Goal: Task Accomplishment & Management: Manage account settings

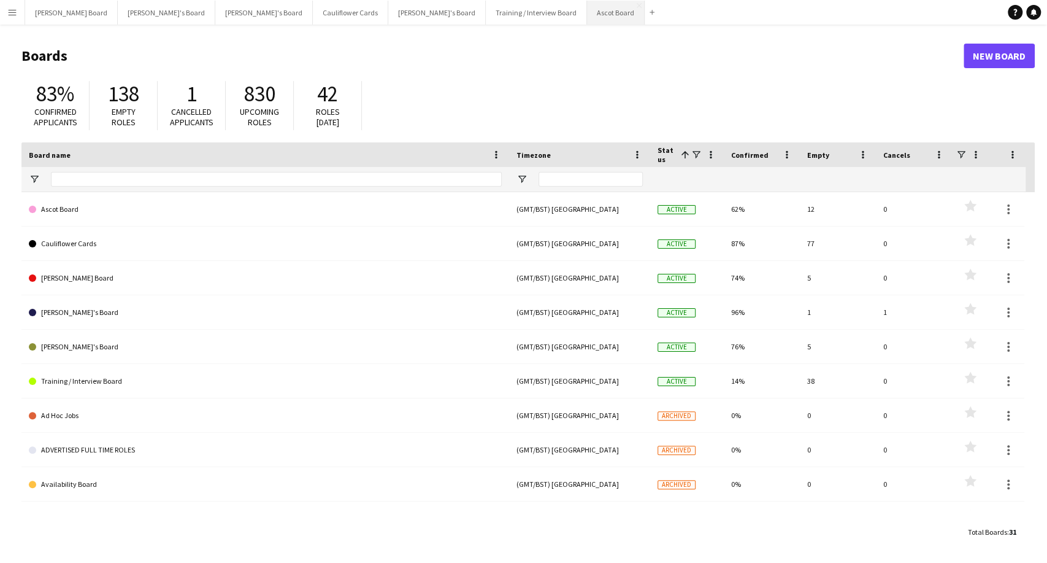
click at [587, 12] on button "Ascot Board Close" at bounding box center [616, 13] width 58 height 24
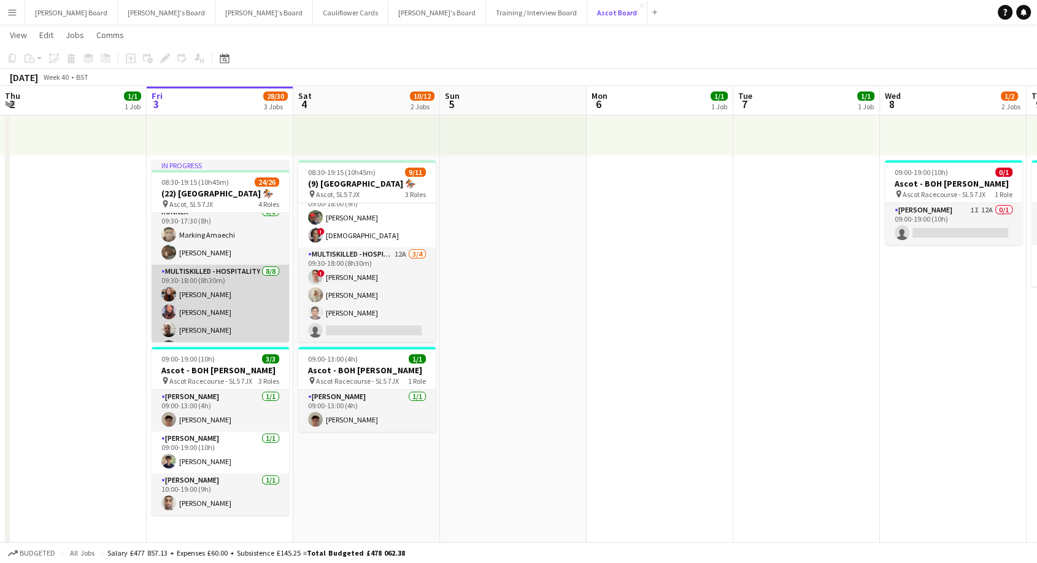
scroll to position [409, 0]
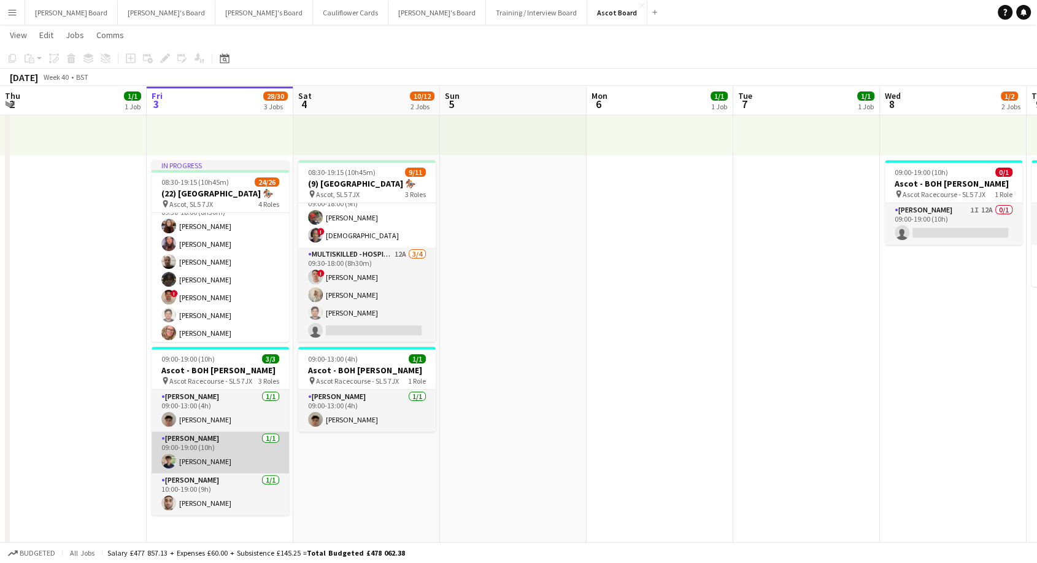
click at [221, 463] on app-card-role "[PERSON_NAME] [DATE] 09:00-19:00 (10h) [PERSON_NAME]" at bounding box center [220, 452] width 137 height 42
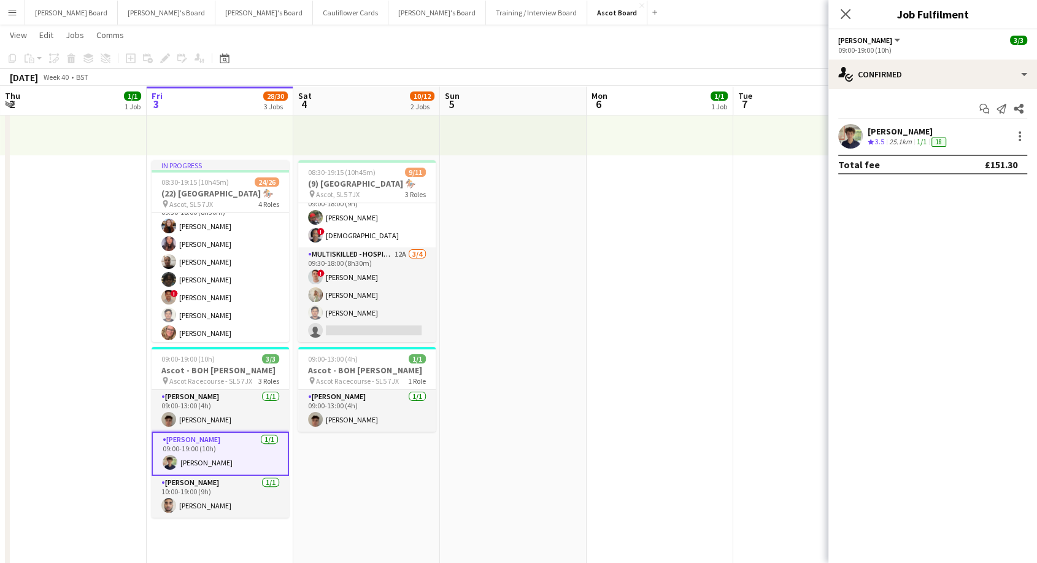
click at [884, 129] on div "[PERSON_NAME]" at bounding box center [908, 131] width 81 height 11
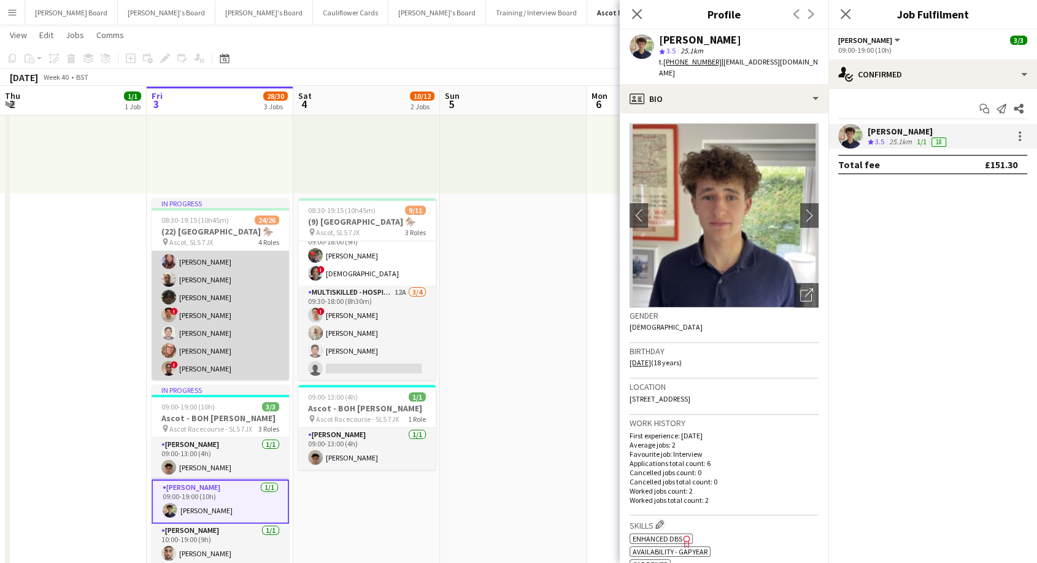
scroll to position [204, 0]
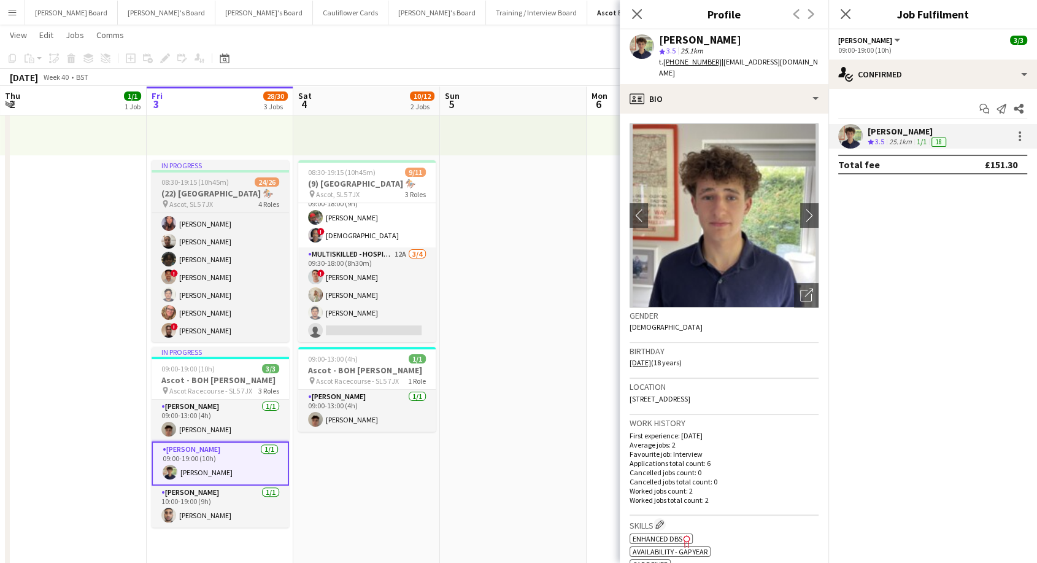
click at [214, 184] on span "08:30-19:15 (10h45m)" at bounding box center [194, 181] width 67 height 9
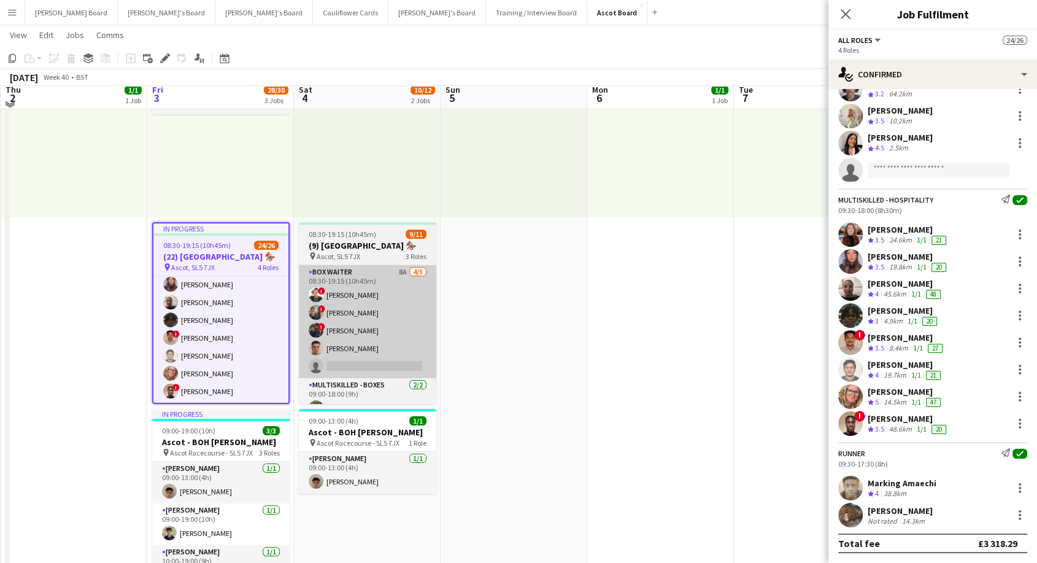
scroll to position [136, 0]
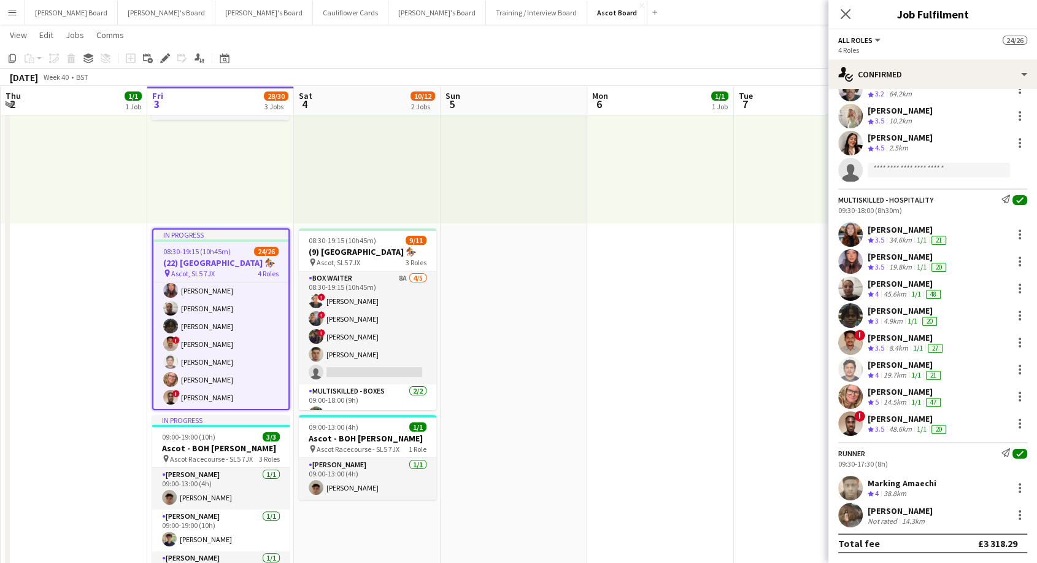
click at [914, 228] on div "[PERSON_NAME]" at bounding box center [908, 229] width 81 height 11
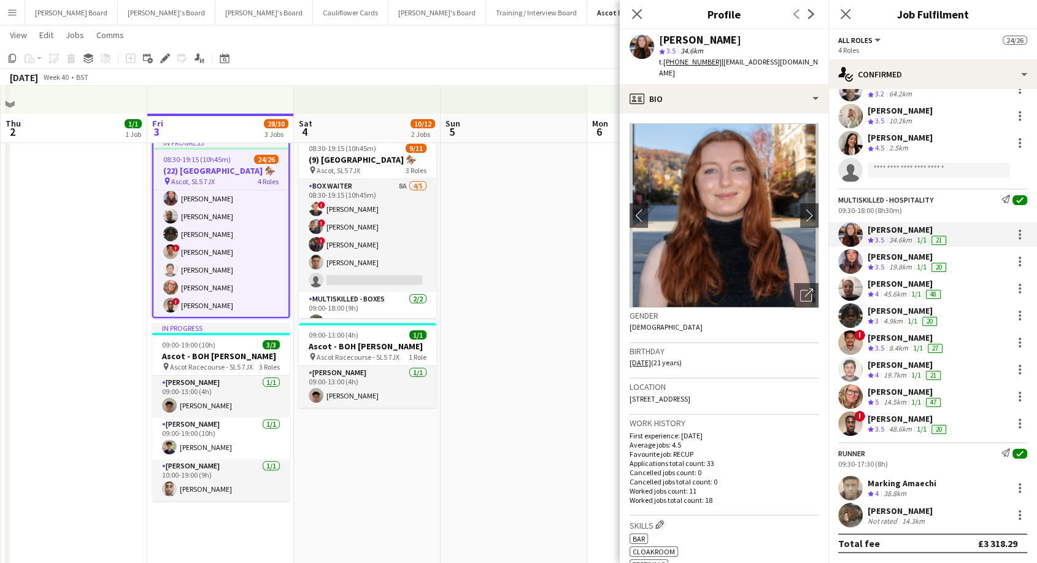
scroll to position [341, 0]
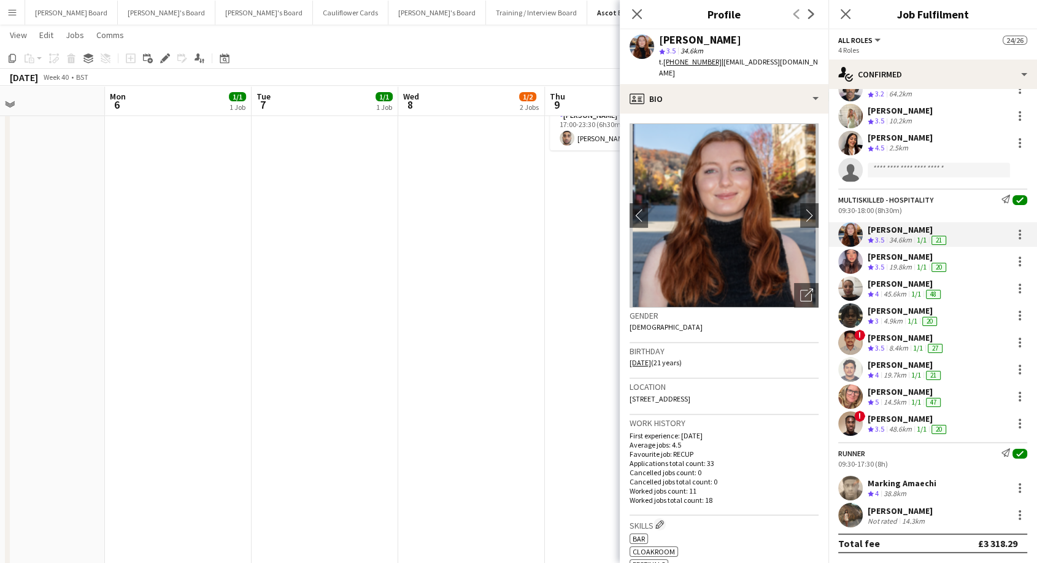
drag, startPoint x: 479, startPoint y: 190, endPoint x: 0, endPoint y: 198, distance: 479.3
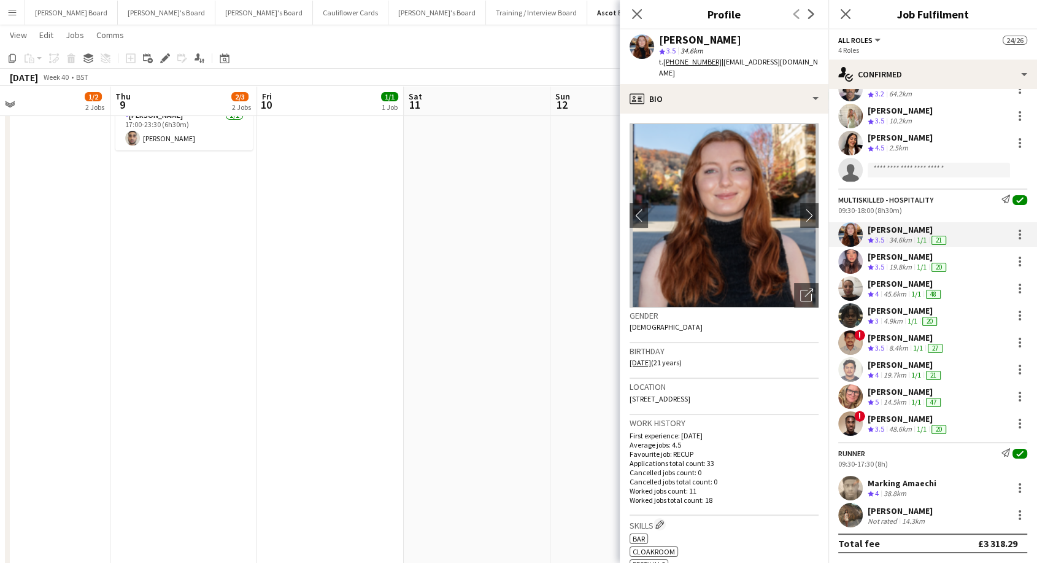
drag, startPoint x: 426, startPoint y: 239, endPoint x: 4, endPoint y: 249, distance: 421.7
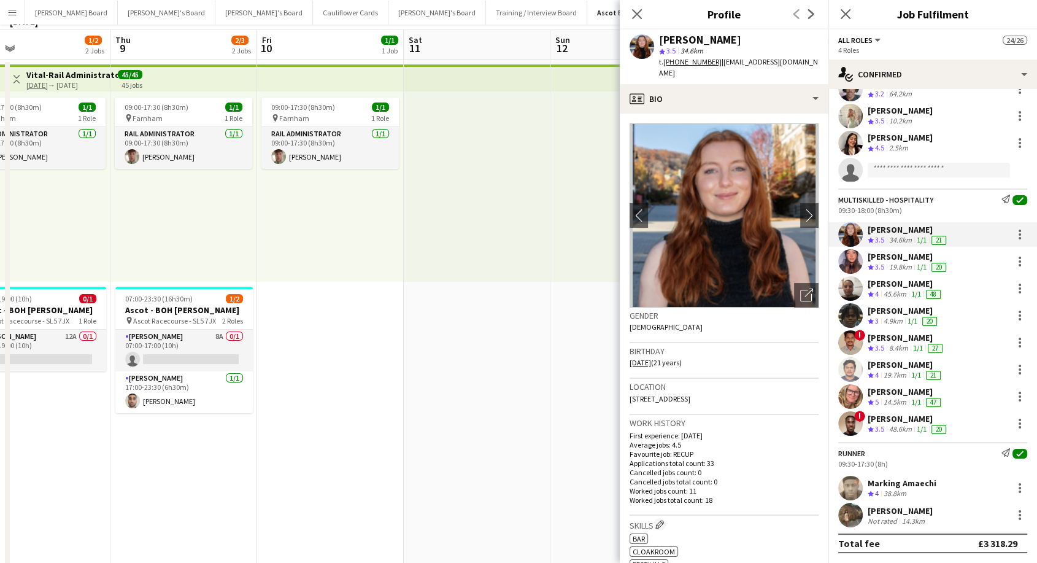
scroll to position [0, 0]
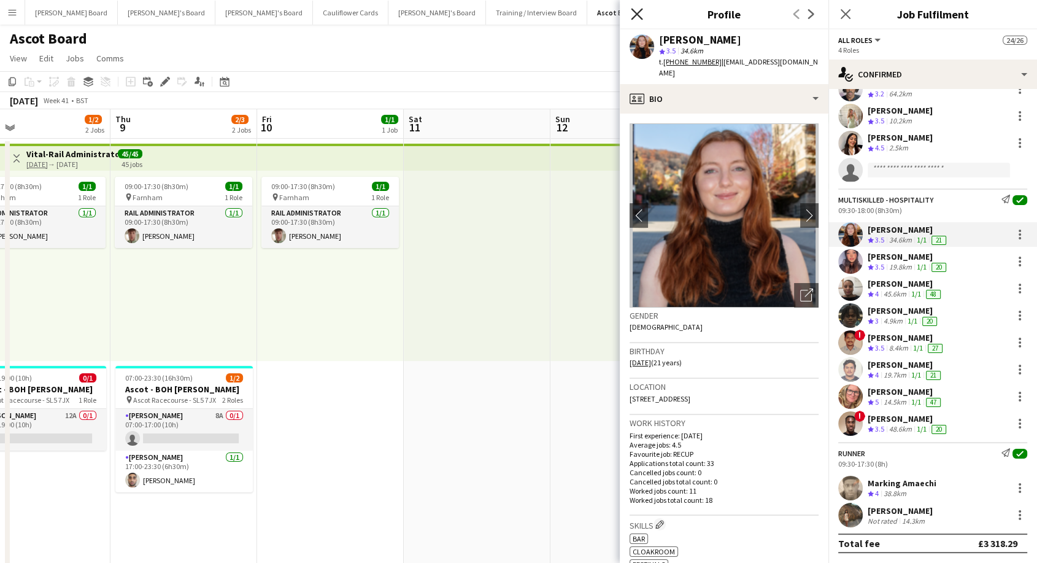
drag, startPoint x: 633, startPoint y: 15, endPoint x: 631, endPoint y: 23, distance: 8.2
click at [633, 15] on icon "Close pop-in" at bounding box center [637, 14] width 12 height 12
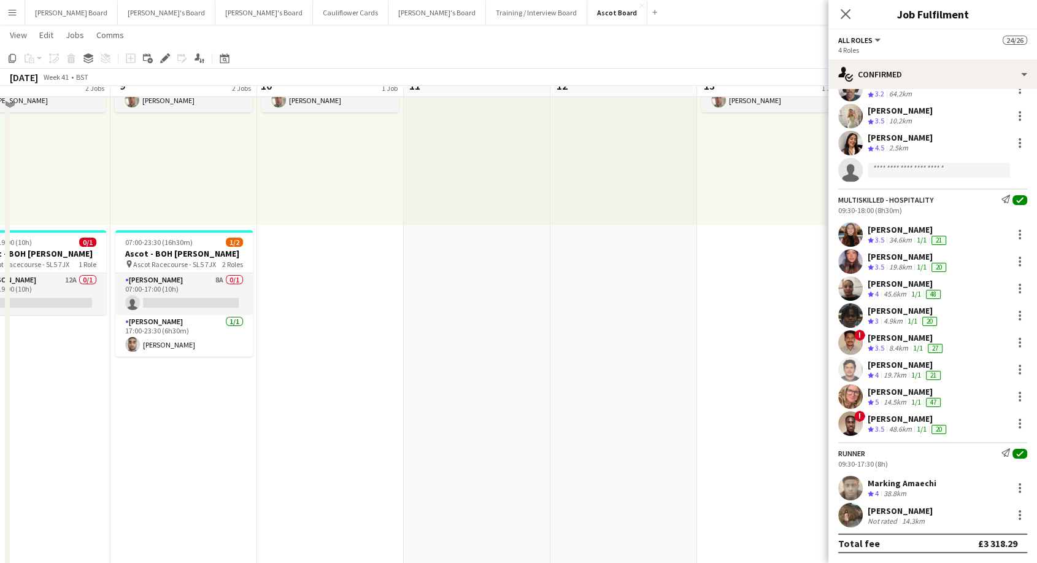
scroll to position [136, 0]
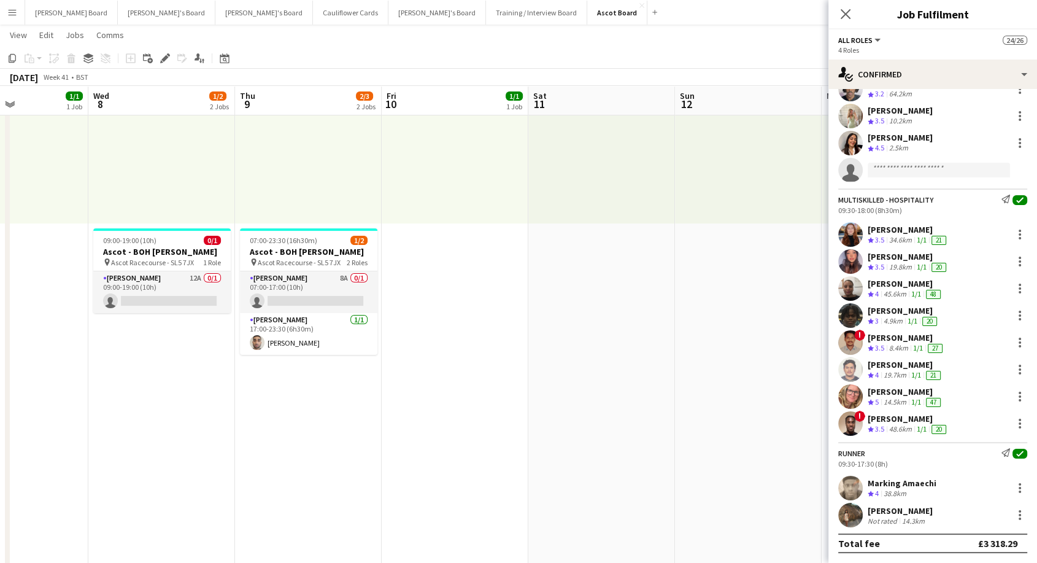
drag, startPoint x: 272, startPoint y: 361, endPoint x: 395, endPoint y: 358, distance: 122.1
drag, startPoint x: 112, startPoint y: 279, endPoint x: 158, endPoint y: 284, distance: 46.4
click at [113, 279] on app-card-role "[PERSON_NAME] 12A 0/1 09:00-19:00 (10h) single-neutral-actions" at bounding box center [162, 292] width 137 height 42
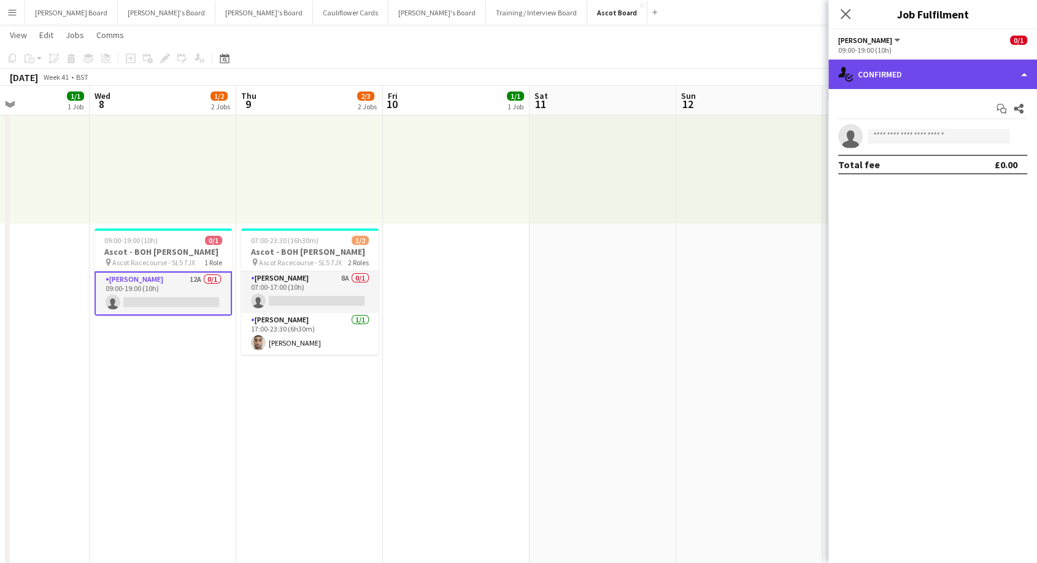
click at [910, 63] on div "single-neutral-actions-check-2 Confirmed" at bounding box center [932, 74] width 209 height 29
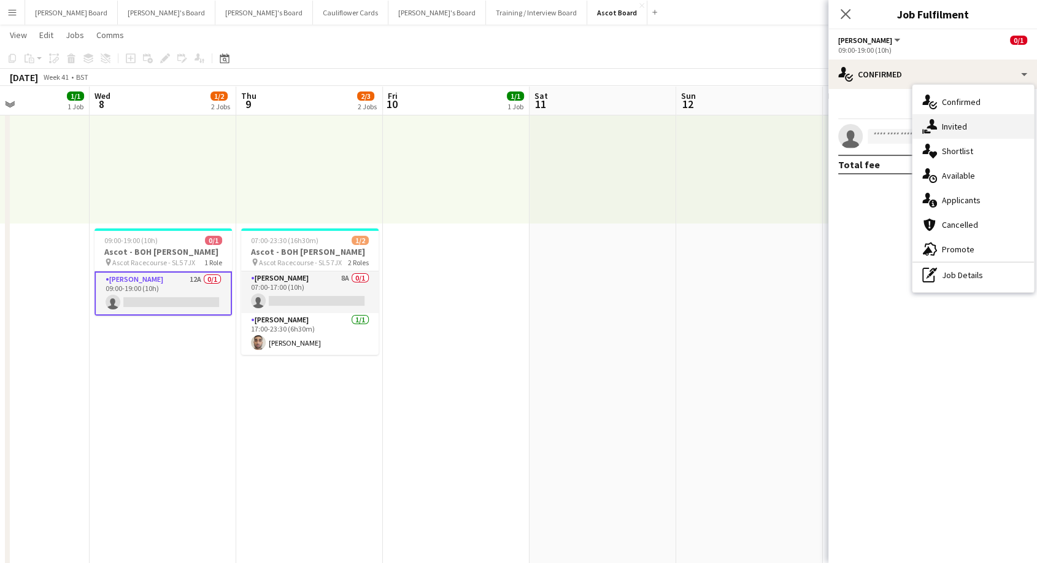
click at [949, 125] on span "Invited" at bounding box center [954, 126] width 25 height 11
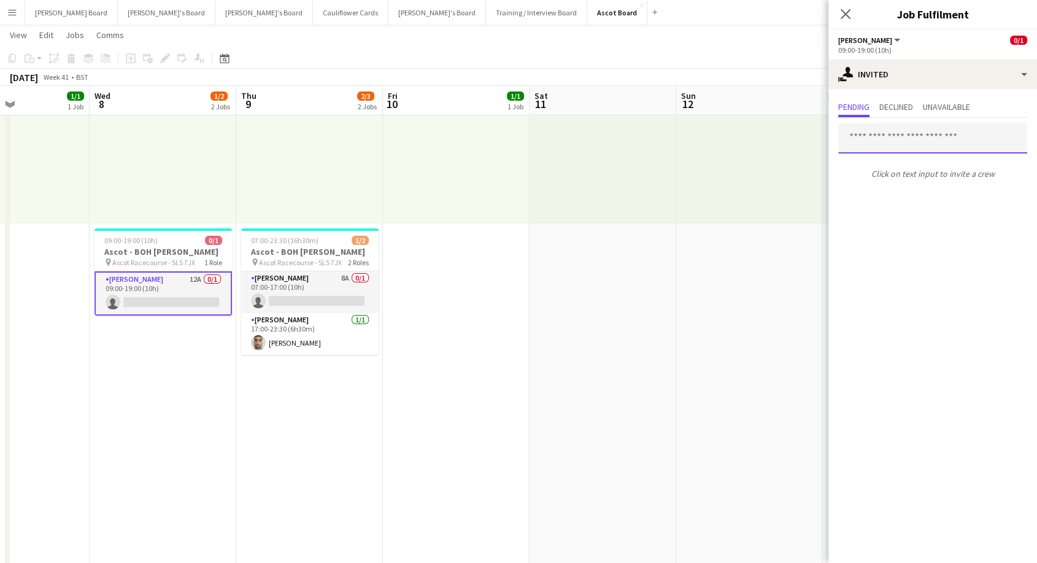
drag, startPoint x: 867, startPoint y: 137, endPoint x: 860, endPoint y: 131, distance: 9.1
click at [865, 134] on input "text" at bounding box center [932, 138] width 189 height 31
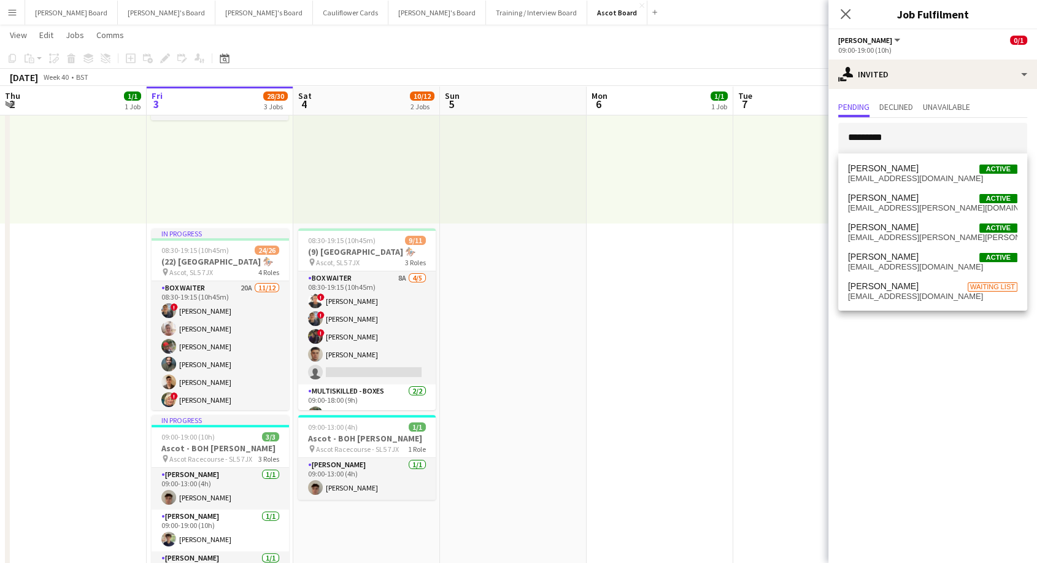
scroll to position [0, 293]
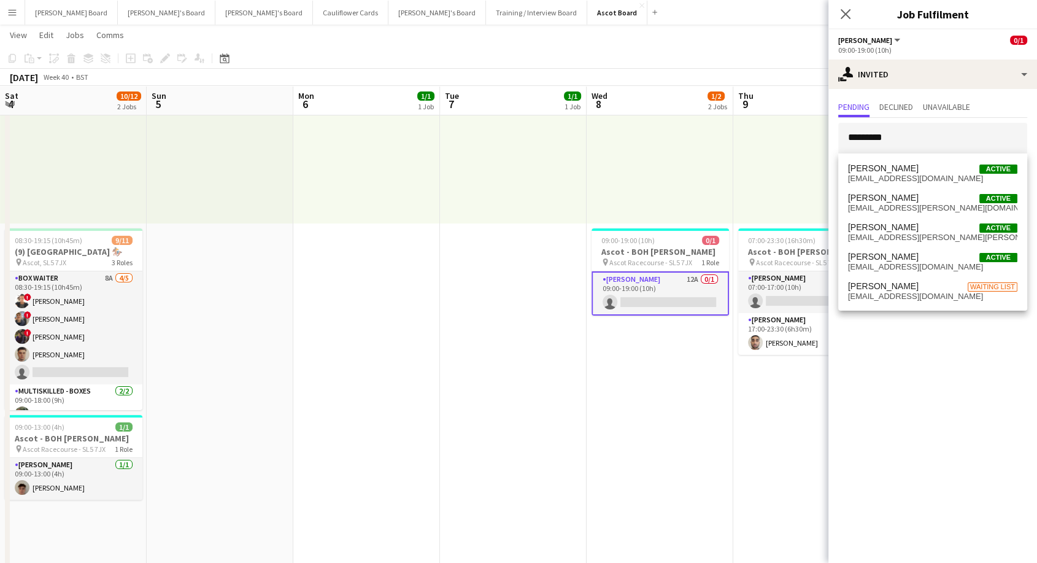
drag, startPoint x: 174, startPoint y: 348, endPoint x: 870, endPoint y: 352, distance: 696.5
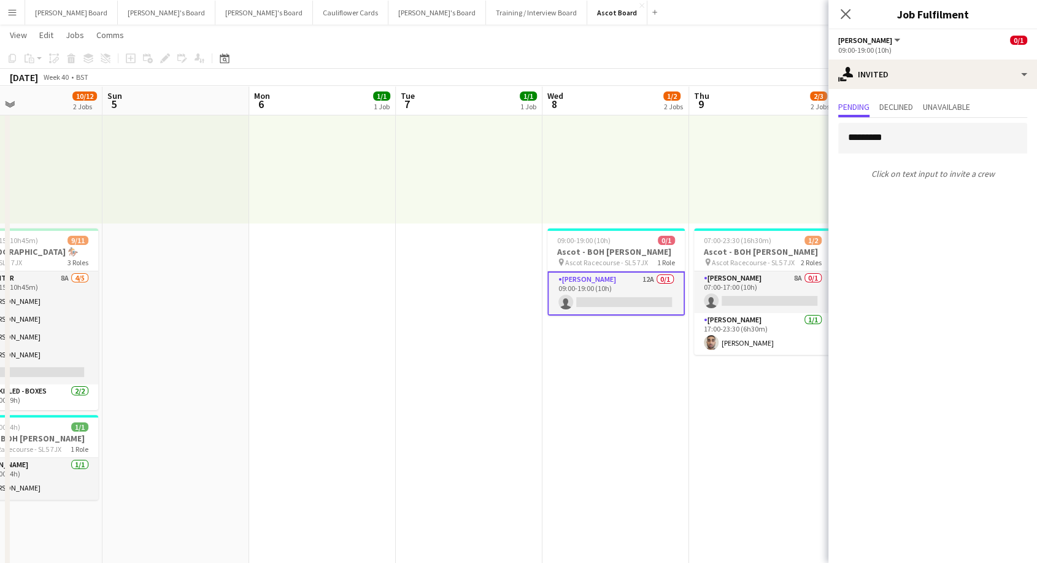
scroll to position [0, 342]
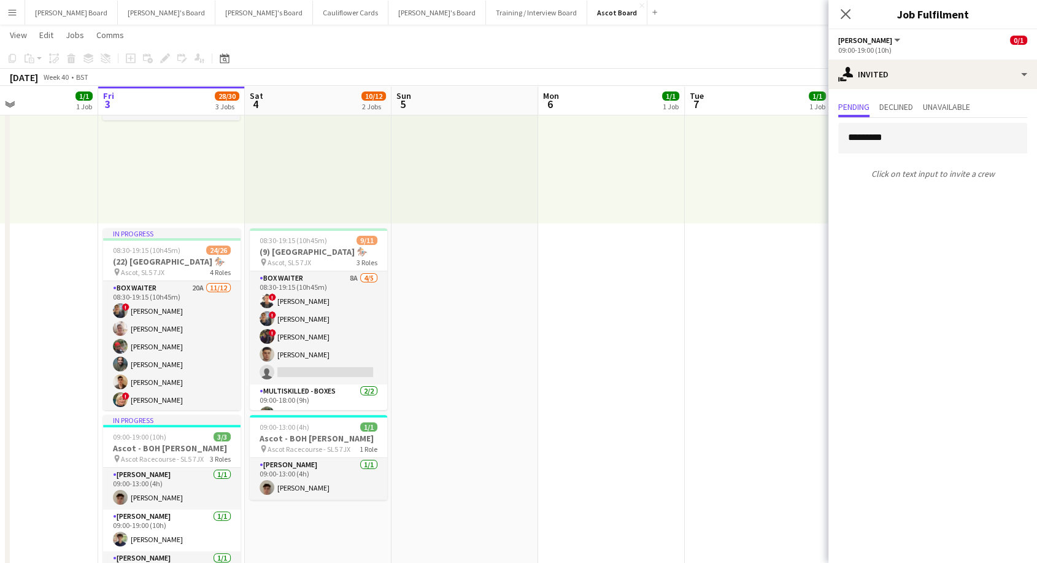
drag, startPoint x: 325, startPoint y: 324, endPoint x: 277, endPoint y: 296, distance: 55.8
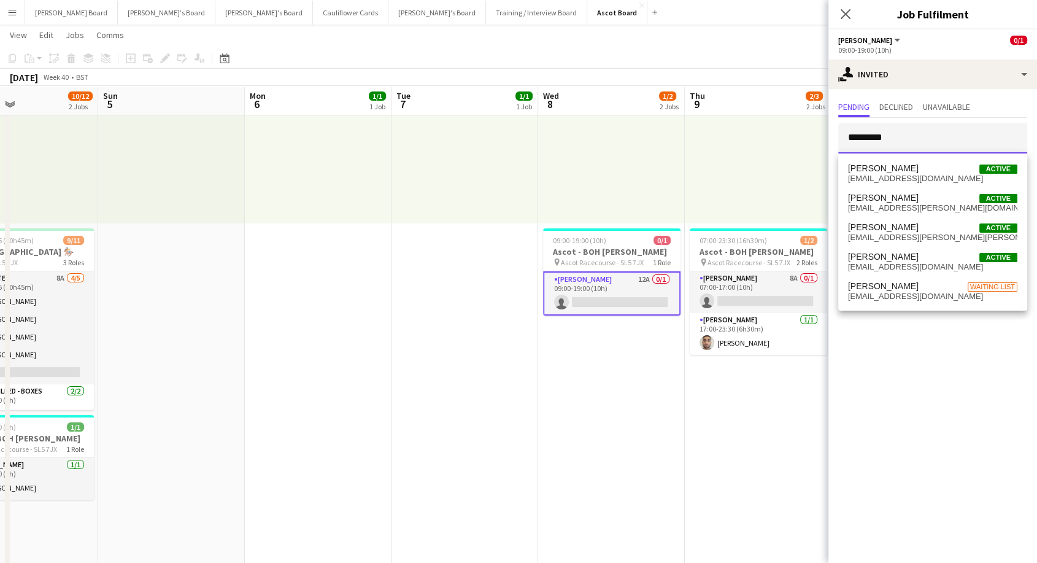
click at [899, 139] on input "*********" at bounding box center [932, 138] width 189 height 31
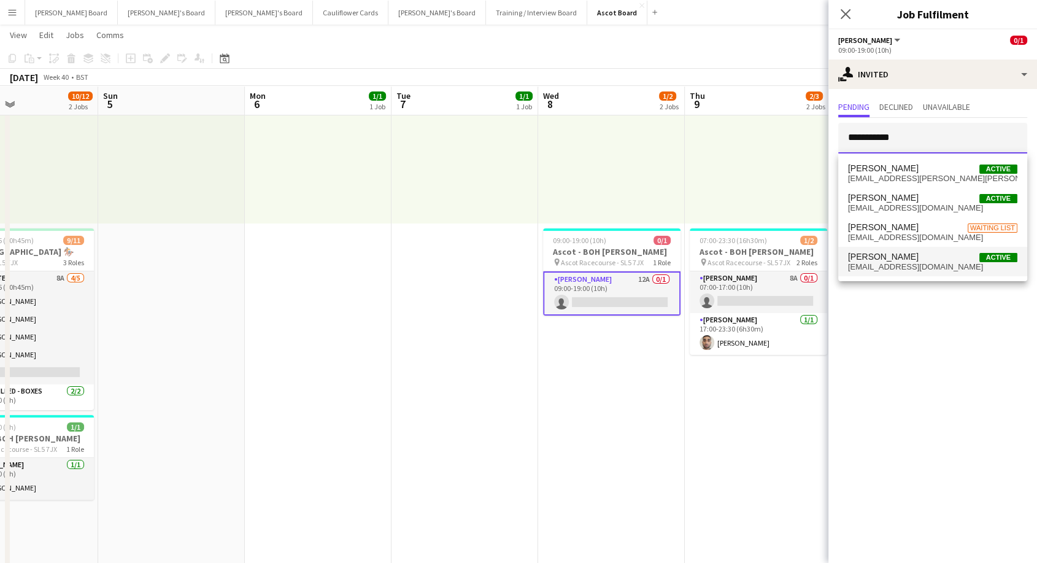
type input "**********"
click at [911, 265] on span "[EMAIL_ADDRESS][DOMAIN_NAME]" at bounding box center [932, 267] width 169 height 10
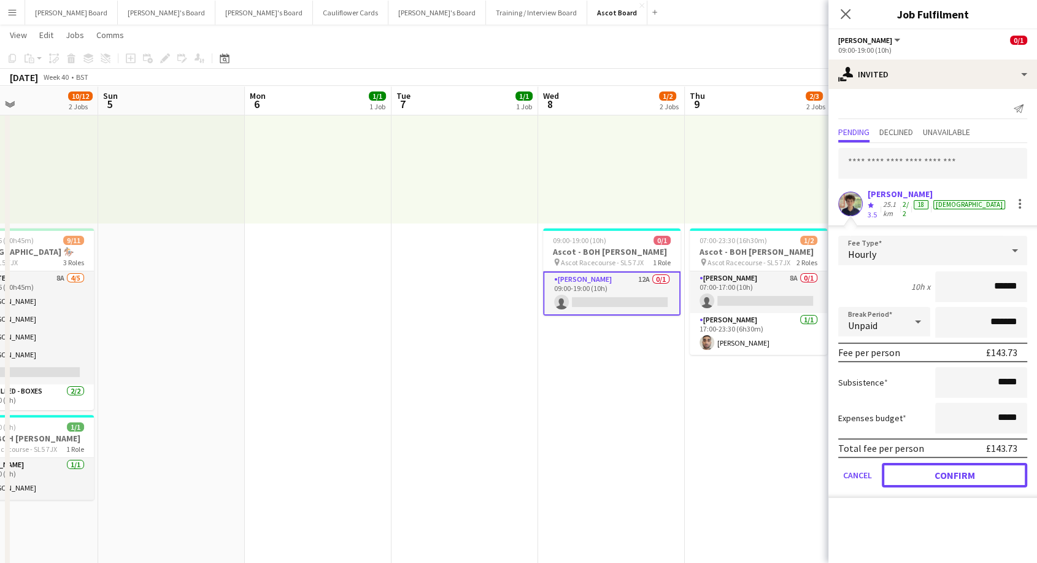
drag, startPoint x: 943, startPoint y: 469, endPoint x: 884, endPoint y: 418, distance: 78.3
click at [943, 469] on button "Confirm" at bounding box center [954, 475] width 145 height 25
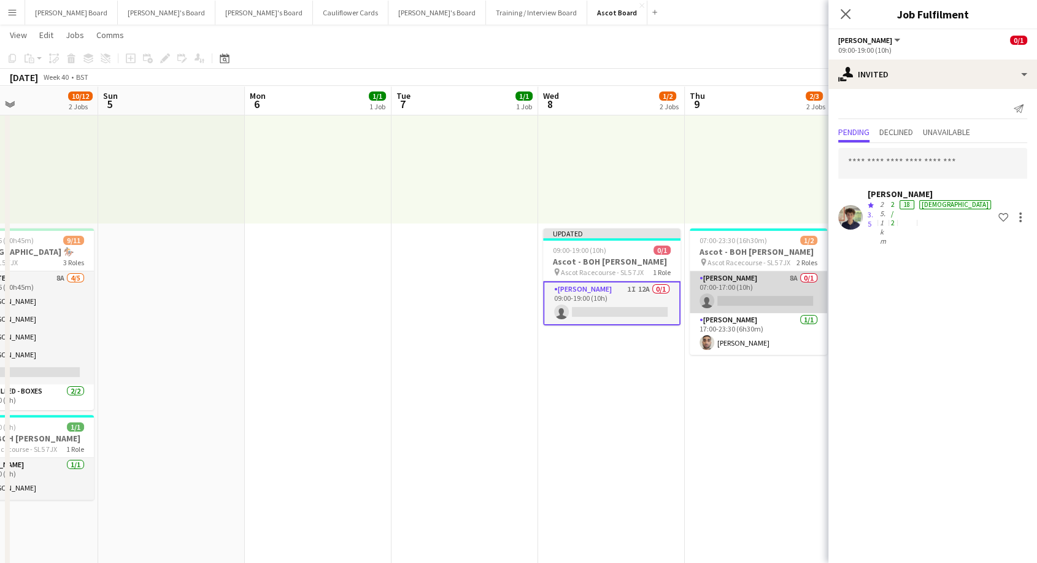
click at [762, 300] on app-card-role "[PERSON_NAME] 8A 0/1 07:00-17:00 (10h) single-neutral-actions" at bounding box center [758, 292] width 137 height 42
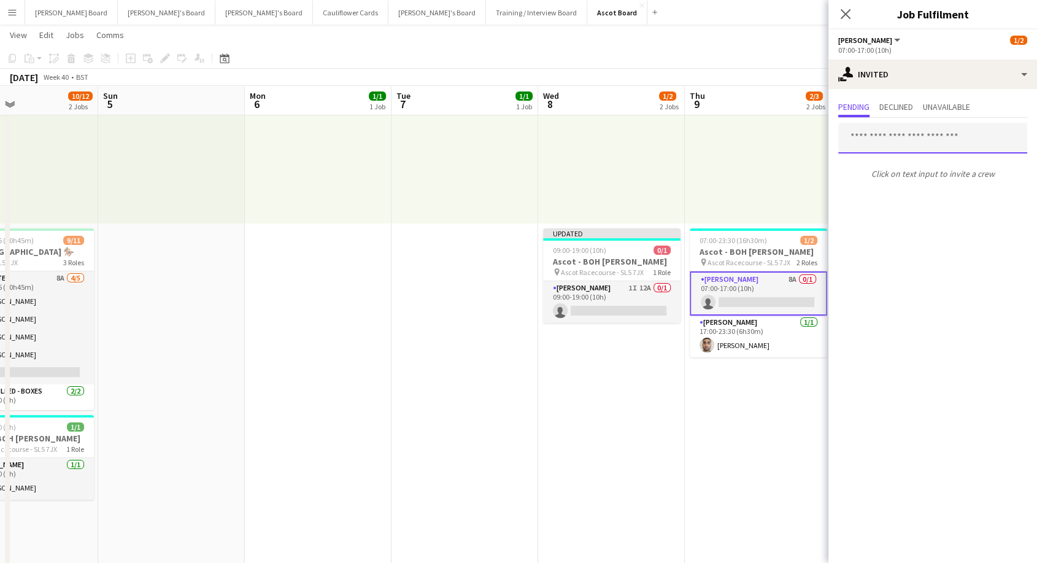
click at [869, 143] on input "text" at bounding box center [932, 138] width 189 height 31
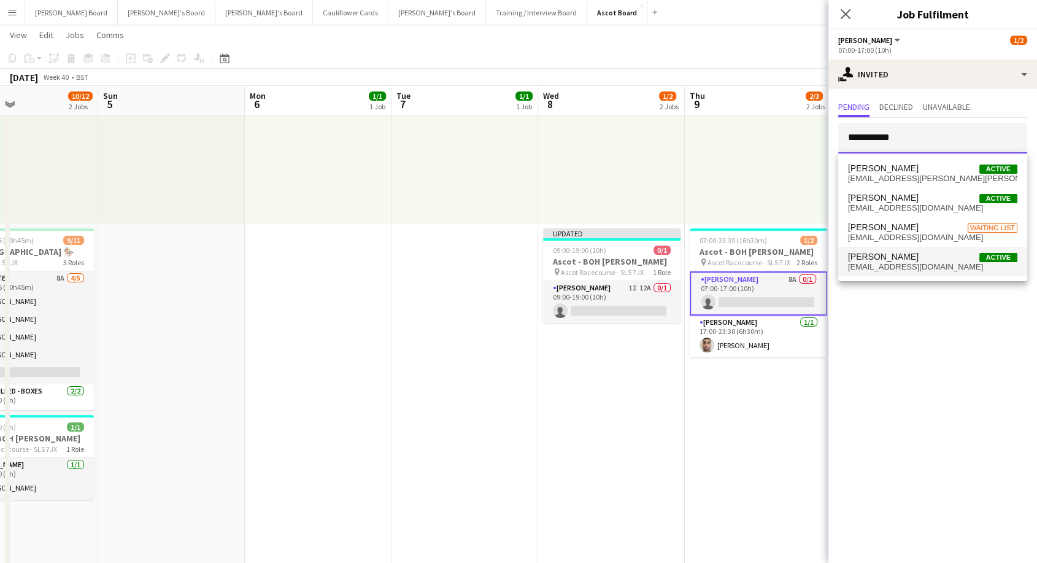
type input "**********"
click at [906, 265] on span "[EMAIL_ADDRESS][DOMAIN_NAME]" at bounding box center [932, 267] width 169 height 10
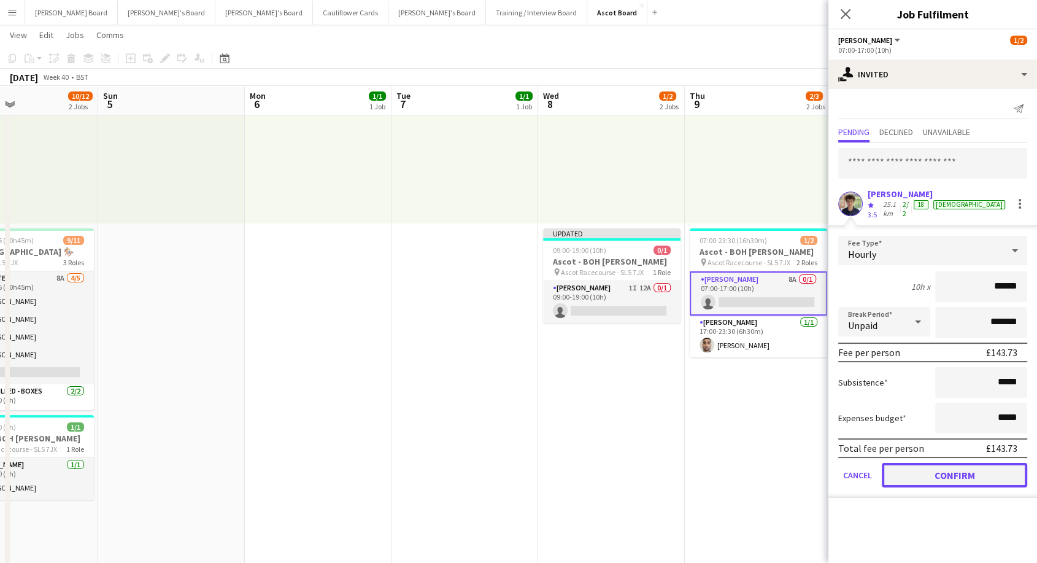
click at [975, 467] on button "Confirm" at bounding box center [954, 475] width 145 height 25
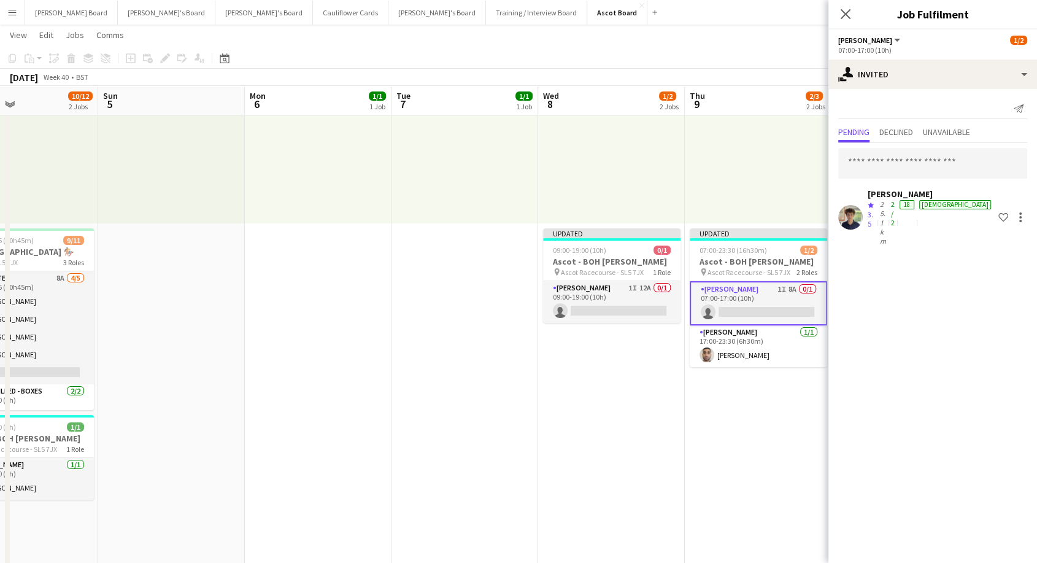
click at [844, 14] on icon "Close pop-in" at bounding box center [846, 14] width 10 height 10
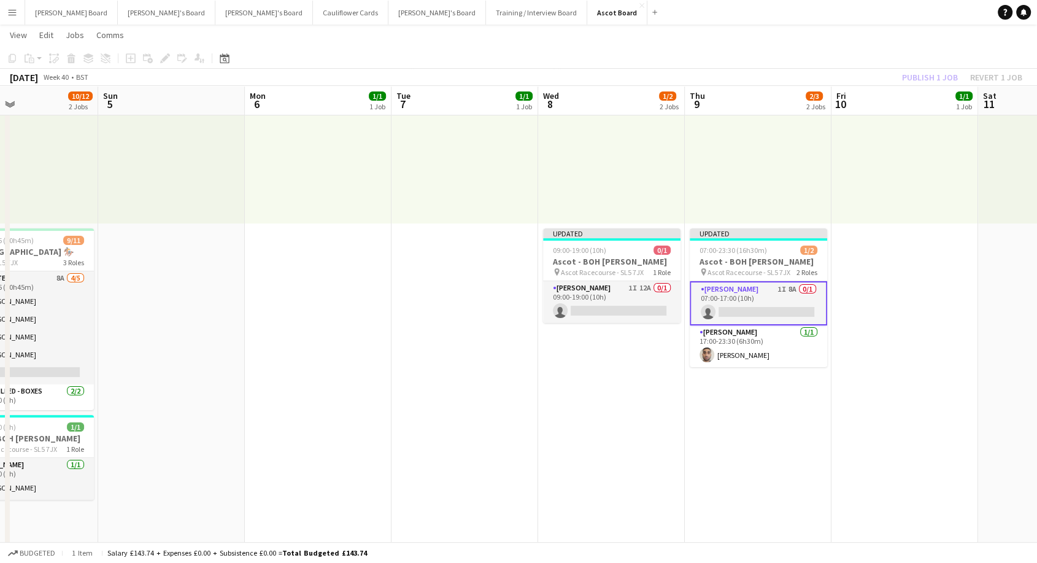
click at [936, 75] on div "Publish 1 job Revert 1 job" at bounding box center [962, 77] width 150 height 16
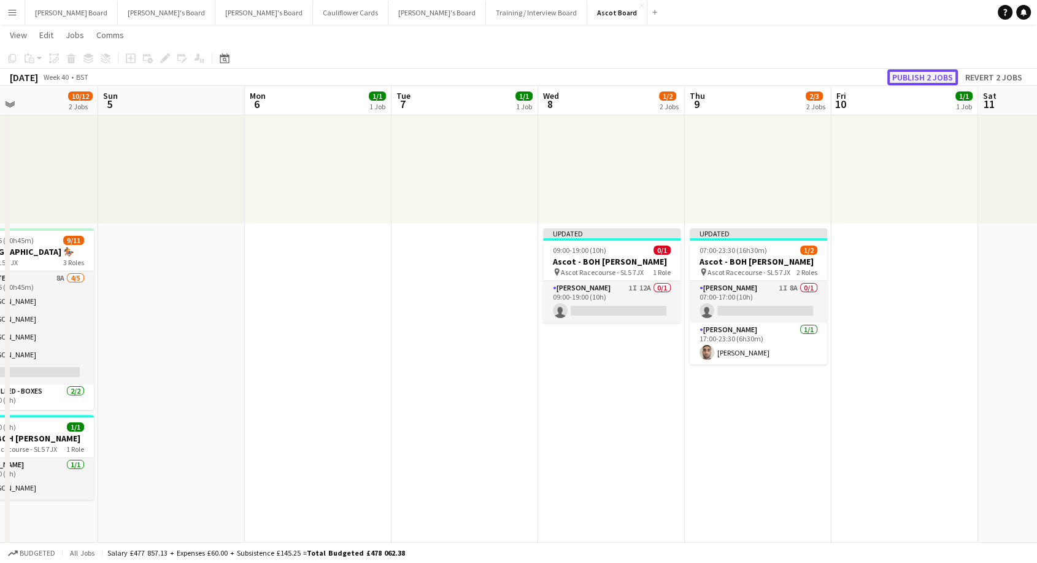
click at [933, 75] on button "Publish 2 jobs" at bounding box center [922, 77] width 71 height 16
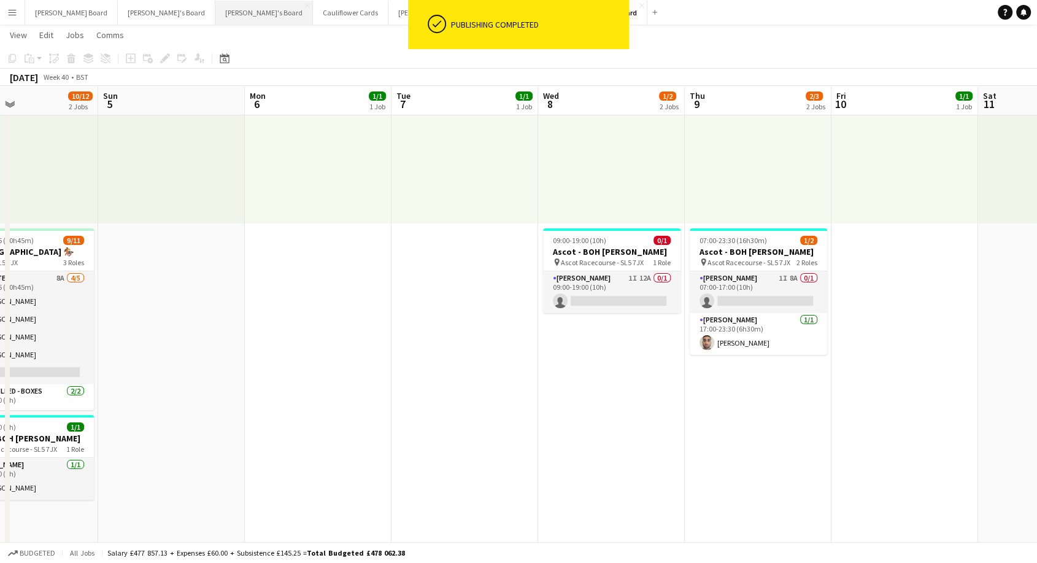
click at [215, 15] on button "[PERSON_NAME]'s Board Close" at bounding box center [264, 13] width 98 height 24
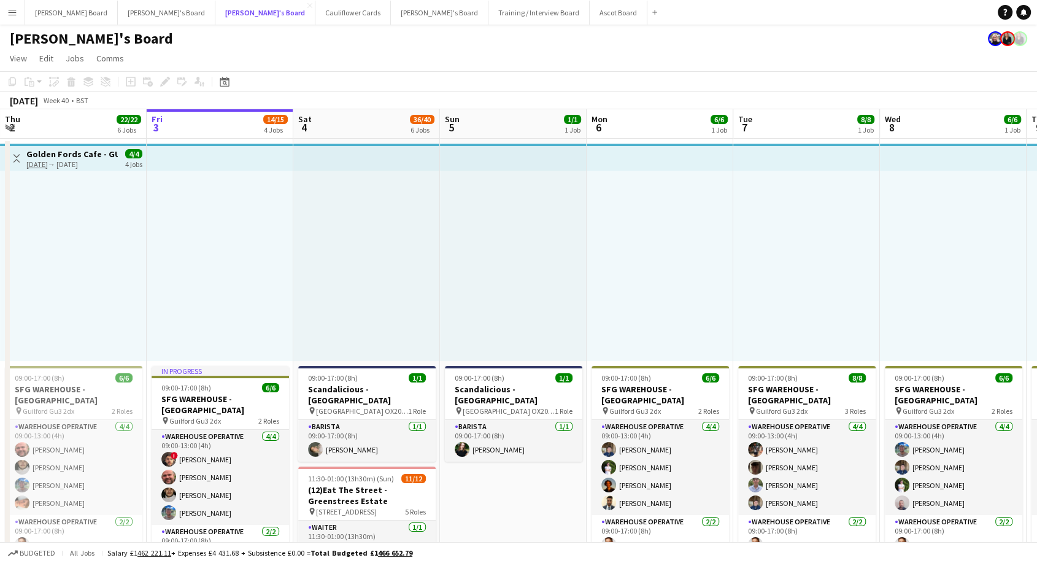
scroll to position [341, 0]
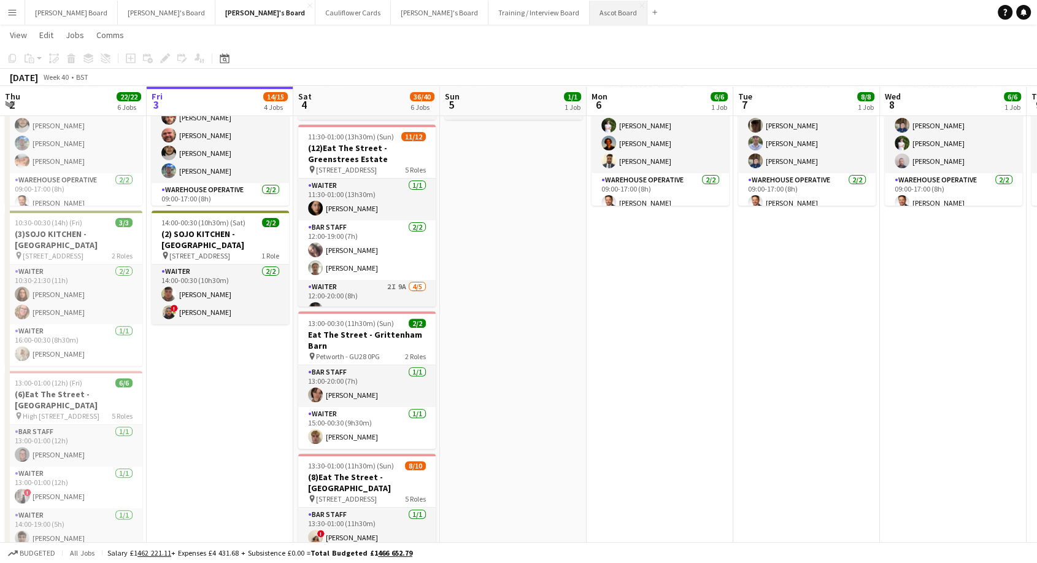
click at [590, 11] on button "Ascot Board Close" at bounding box center [619, 13] width 58 height 24
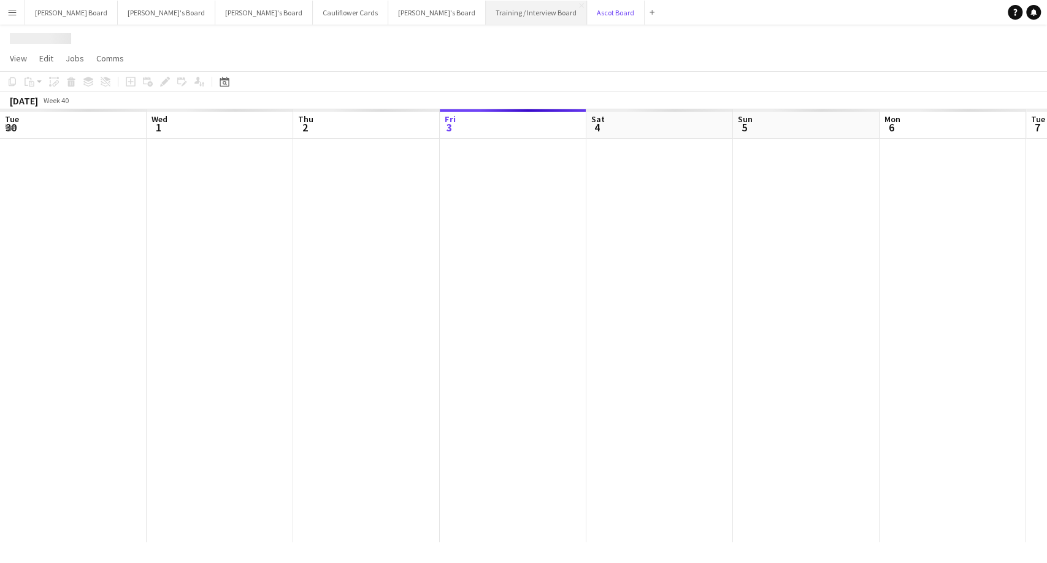
scroll to position [0, 293]
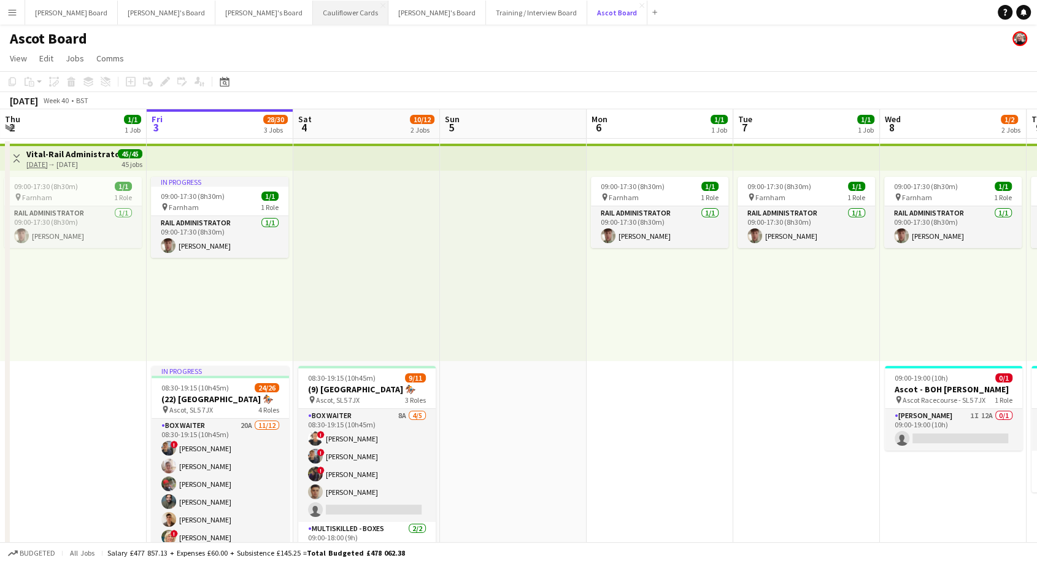
drag, startPoint x: 482, startPoint y: 10, endPoint x: 301, endPoint y: 21, distance: 182.0
click at [245, 9] on div "[PERSON_NAME] Board Close [PERSON_NAME]'s Board Close [PERSON_NAME]'s Board Clo…" at bounding box center [344, 12] width 638 height 25
drag, startPoint x: 495, startPoint y: 16, endPoint x: 163, endPoint y: 4, distance: 332.2
click at [163, 4] on div "[PERSON_NAME] Board Close [PERSON_NAME]'s Board Close [PERSON_NAME]'s Board Clo…" at bounding box center [344, 12] width 638 height 25
click at [69, 10] on button "[PERSON_NAME] Board Close" at bounding box center [71, 13] width 93 height 24
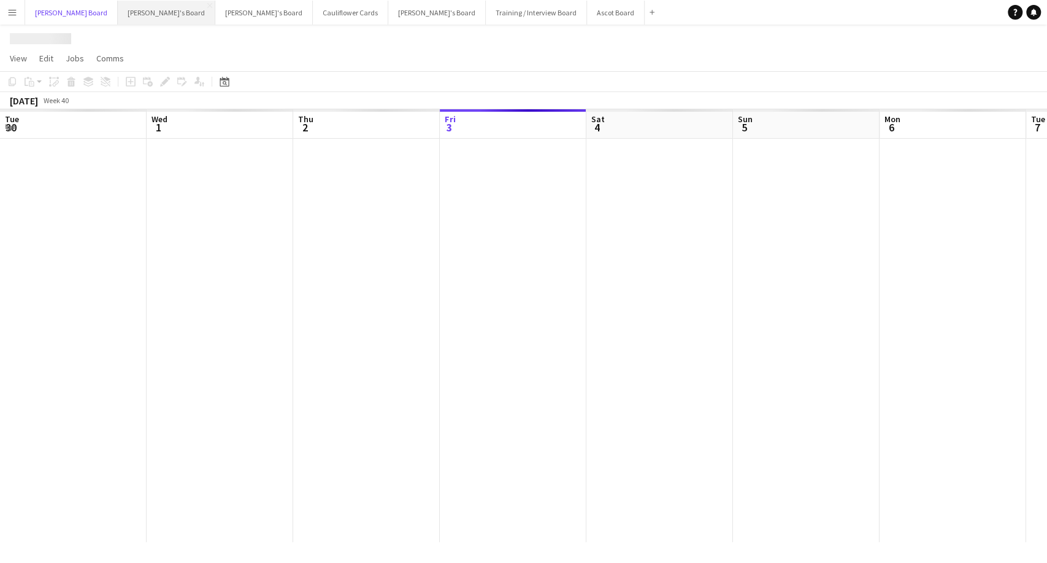
scroll to position [0, 293]
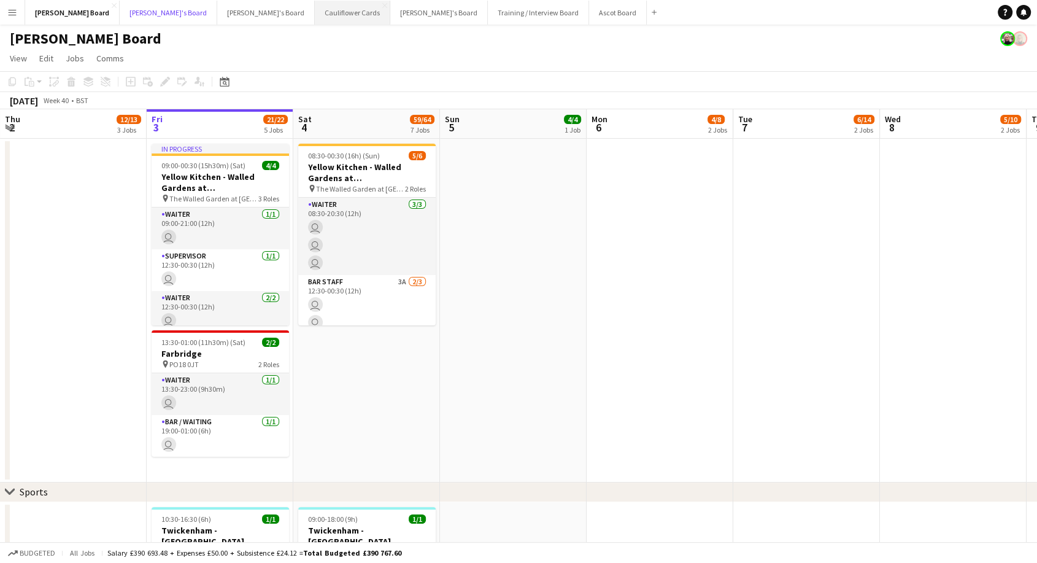
drag, startPoint x: 117, startPoint y: 11, endPoint x: 233, endPoint y: 11, distance: 116.0
click at [120, 11] on button "[PERSON_NAME]'s Board Close" at bounding box center [169, 13] width 98 height 24
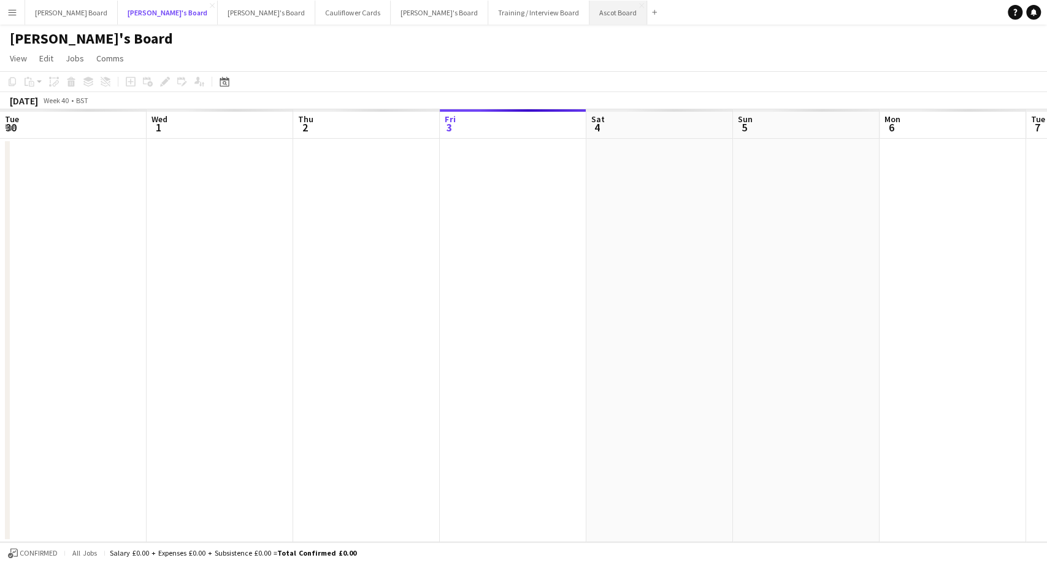
scroll to position [0, 293]
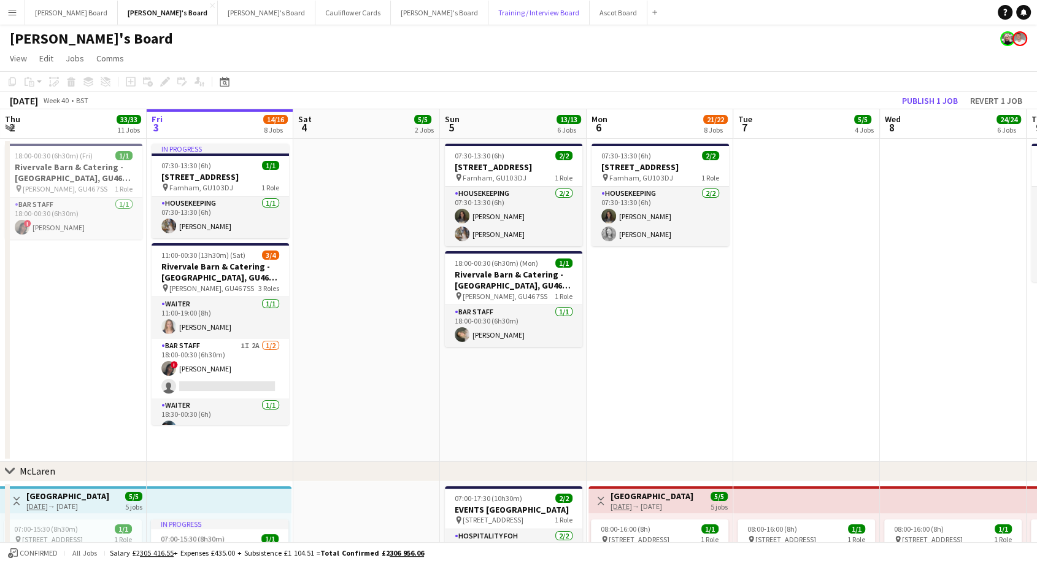
drag, startPoint x: 417, startPoint y: 10, endPoint x: 531, endPoint y: 5, distance: 113.6
click at [531, 5] on div "[PERSON_NAME] Board Close [PERSON_NAME]'s Board Close [PERSON_NAME]'s Board Clo…" at bounding box center [344, 12] width 638 height 25
drag, startPoint x: 501, startPoint y: 6, endPoint x: 286, endPoint y: 12, distance: 215.5
click at [299, 3] on div "[PERSON_NAME] Board Close [PERSON_NAME]'s Board Close [PERSON_NAME]'s Board Clo…" at bounding box center [344, 12] width 638 height 25
click at [383, 4] on app-icon "Close" at bounding box center [385, 5] width 5 height 5
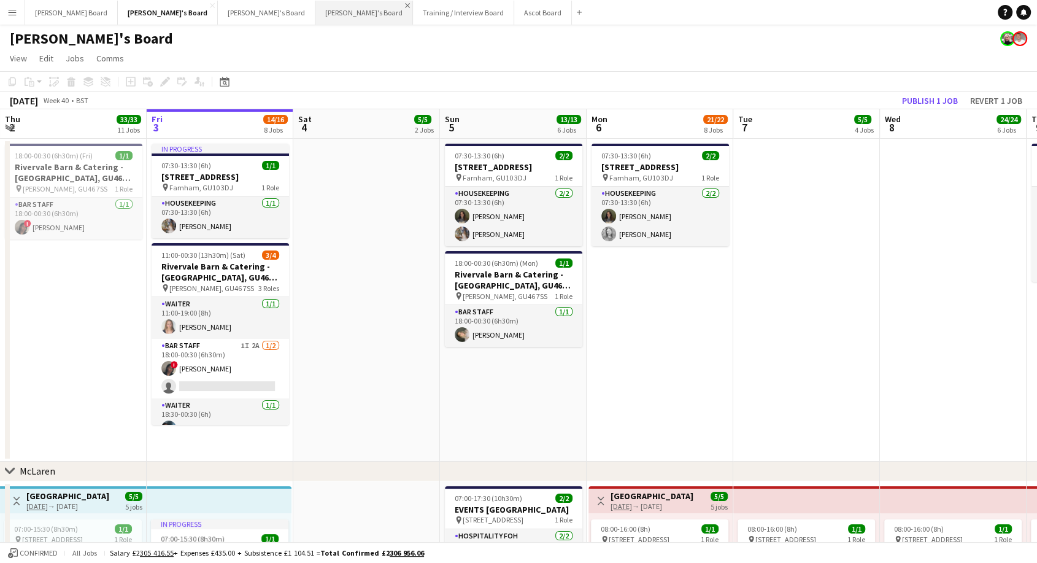
click at [405, 4] on app-icon "Close" at bounding box center [407, 5] width 5 height 5
drag, startPoint x: 354, startPoint y: 14, endPoint x: 230, endPoint y: 9, distance: 124.0
click at [230, 9] on div "[PERSON_NAME] Board Close [PERSON_NAME]'s Board Close [PERSON_NAME]'s Board Clo…" at bounding box center [257, 12] width 465 height 25
click at [417, 13] on button "Ascot Board Close" at bounding box center [446, 13] width 58 height 24
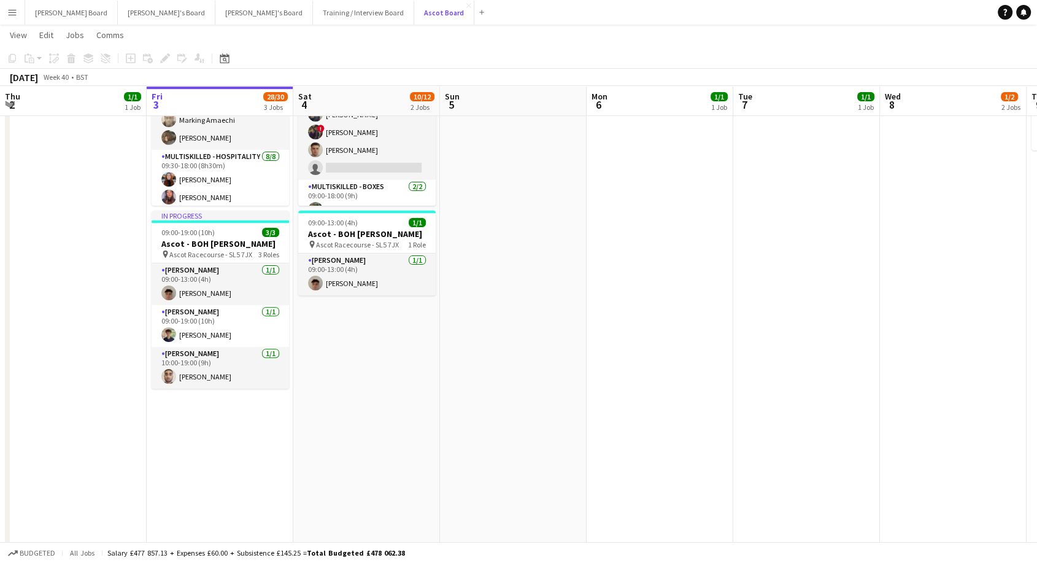
scroll to position [341, 0]
click at [225, 177] on app-card-role "Multiskilled - Hospitality [DATE] 09:30-18:00 (8h30m) [PERSON_NAME] [PERSON_NAM…" at bounding box center [220, 211] width 137 height 166
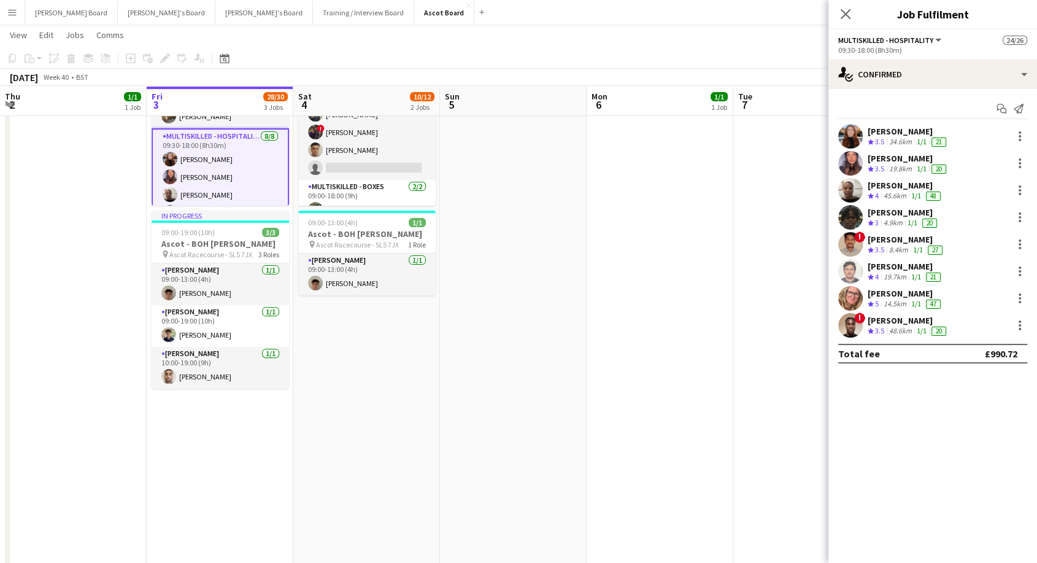
click at [877, 158] on div "[PERSON_NAME]" at bounding box center [908, 158] width 81 height 11
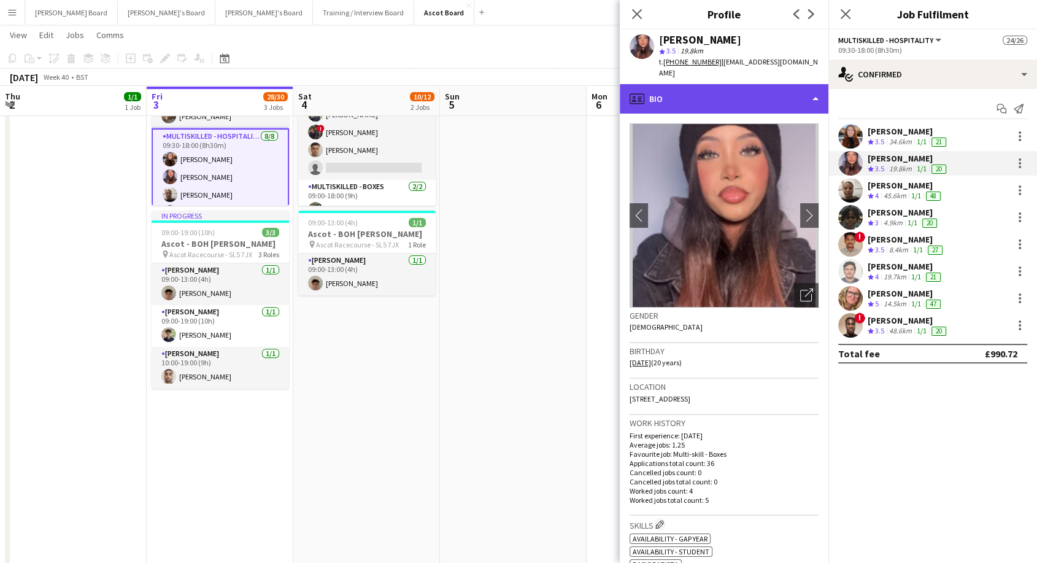
click at [716, 93] on div "profile Bio" at bounding box center [724, 98] width 209 height 29
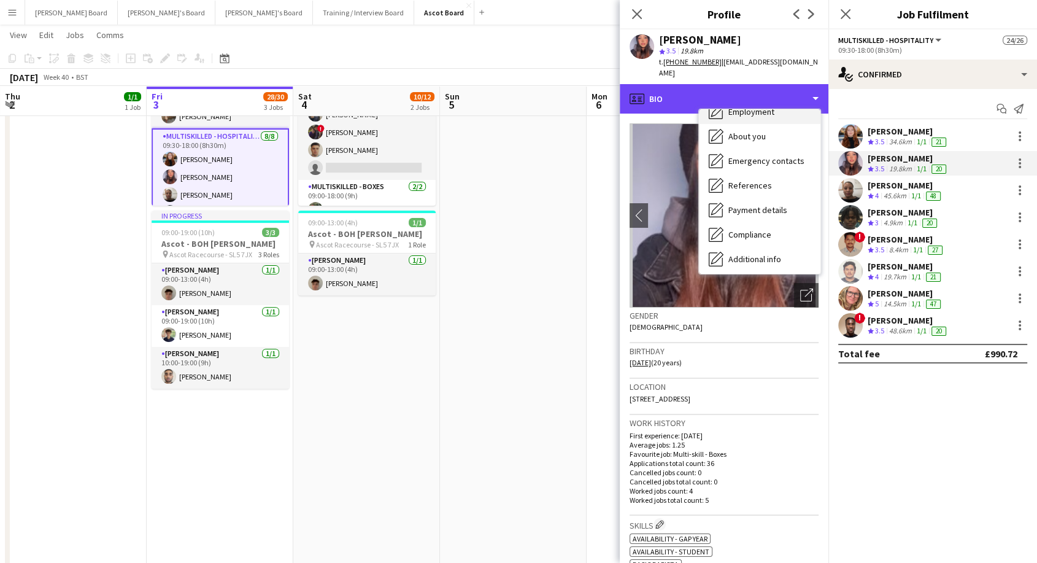
scroll to position [68, 0]
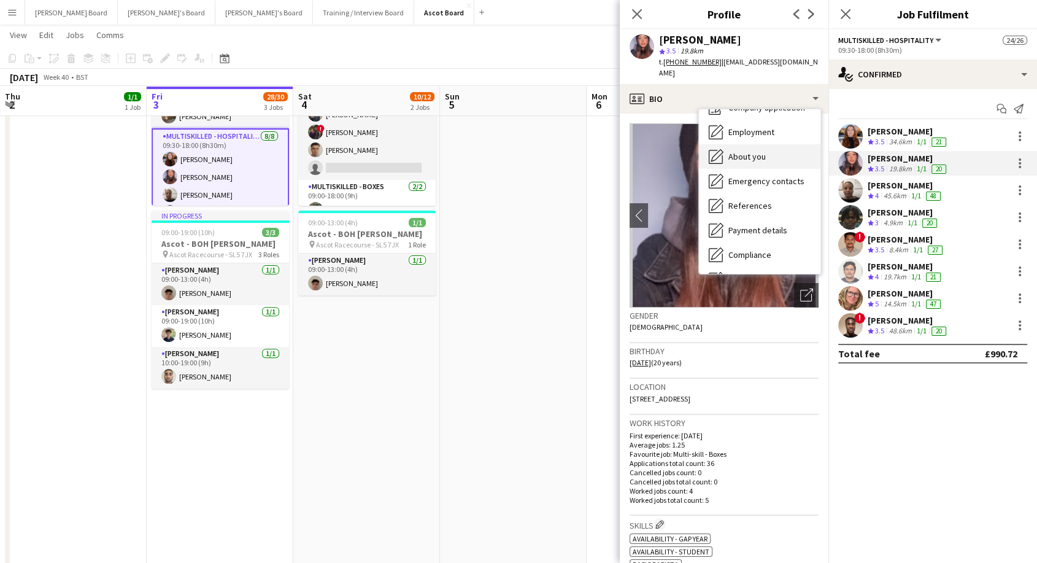
click at [741, 151] on div "About you About you" at bounding box center [759, 156] width 121 height 25
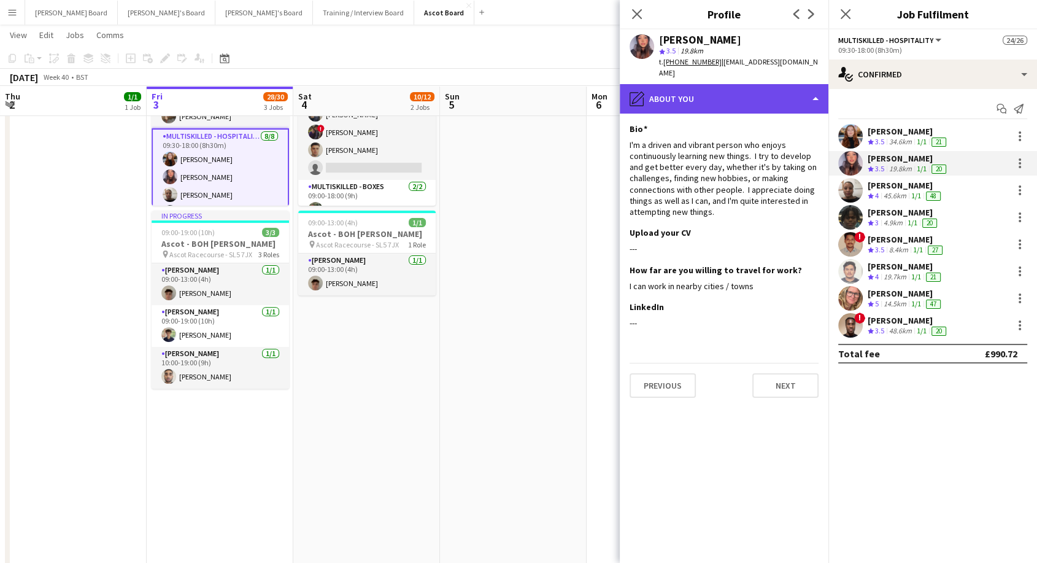
click at [700, 90] on div "pencil4 About you" at bounding box center [724, 98] width 209 height 29
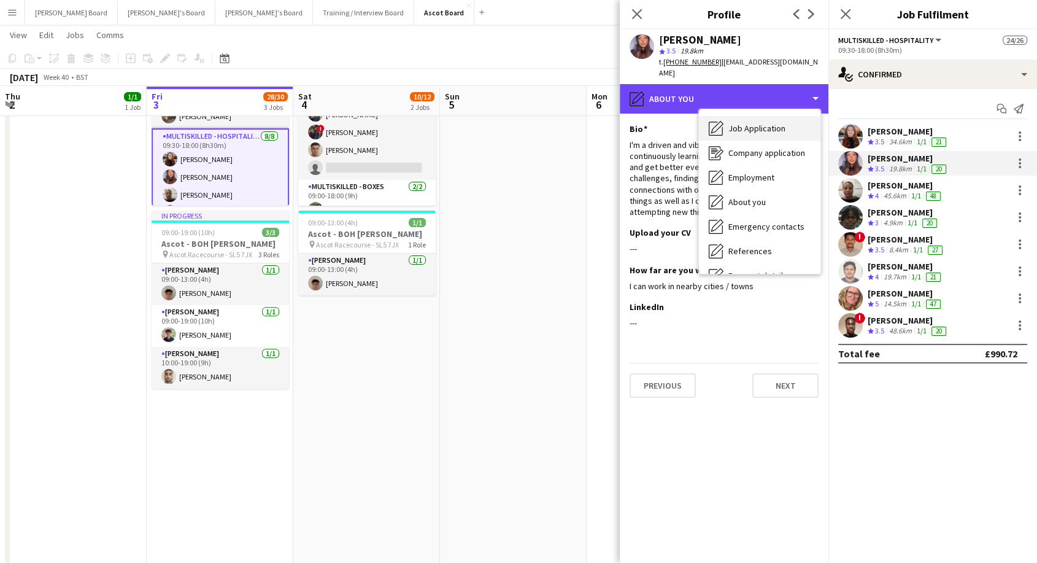
scroll to position [0, 0]
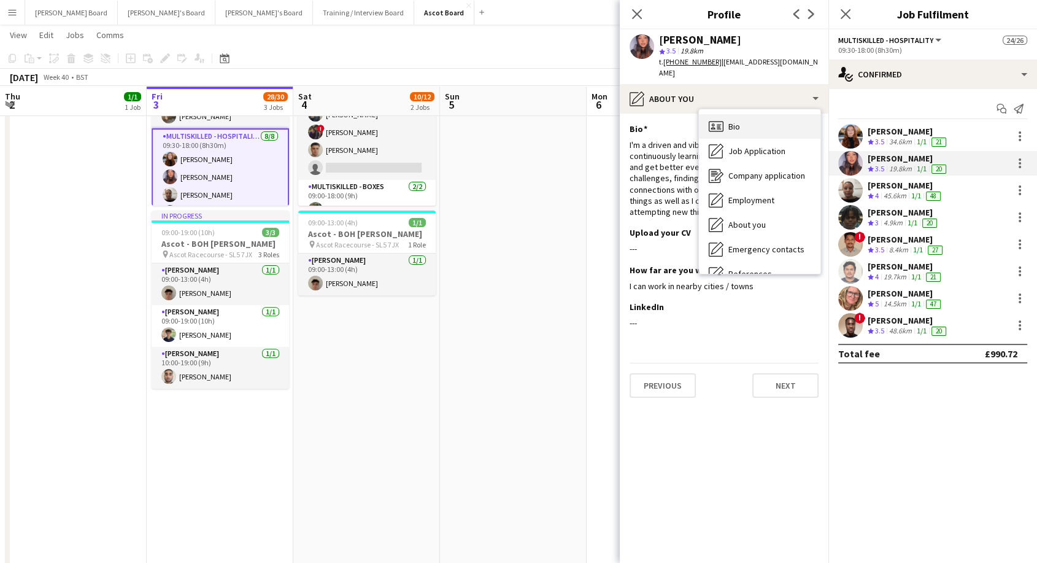
click at [736, 122] on div "Bio Bio" at bounding box center [759, 126] width 121 height 25
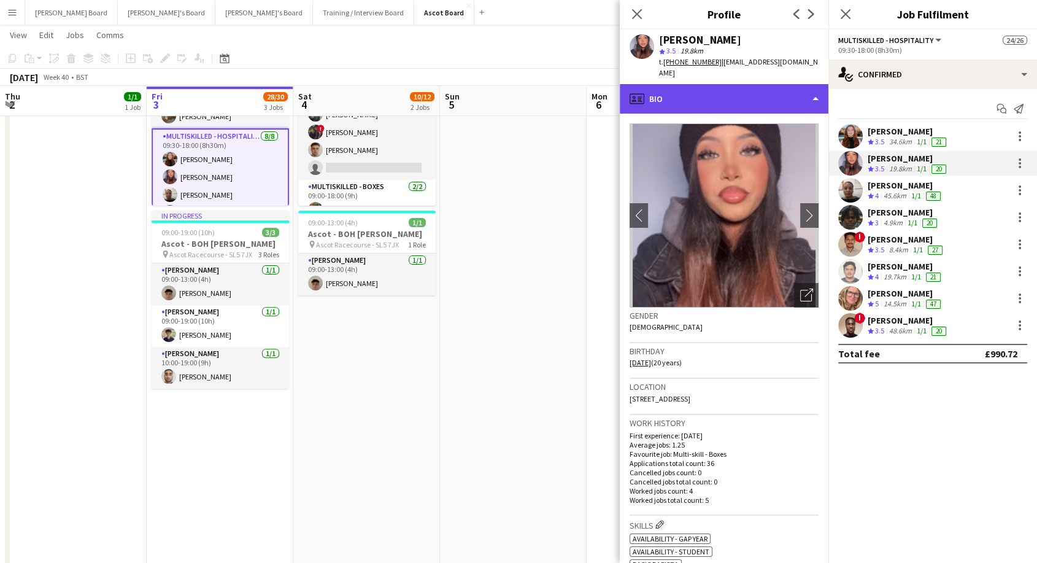
click at [711, 89] on div "profile Bio" at bounding box center [724, 98] width 209 height 29
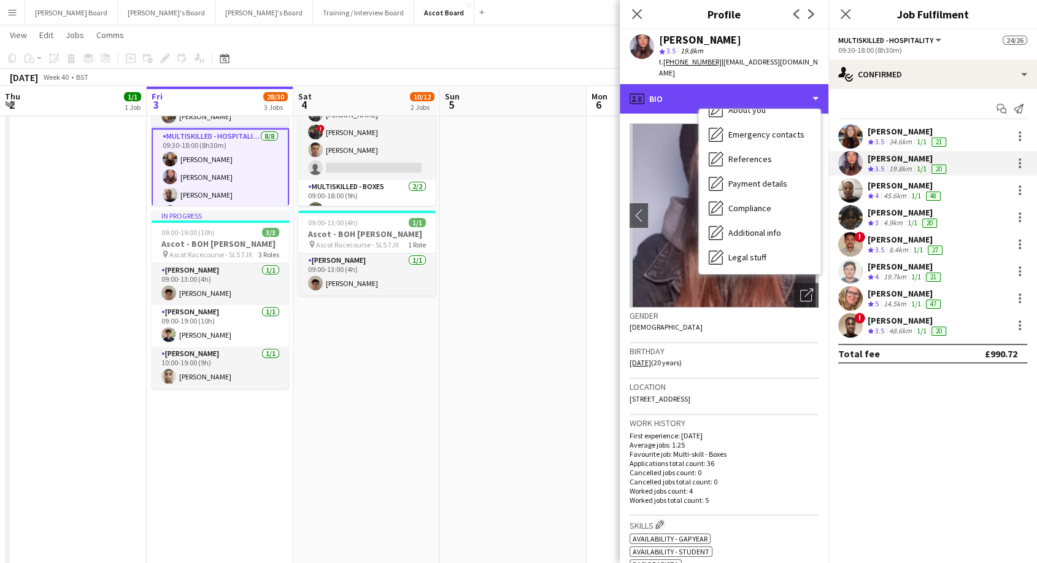
scroll to position [188, 0]
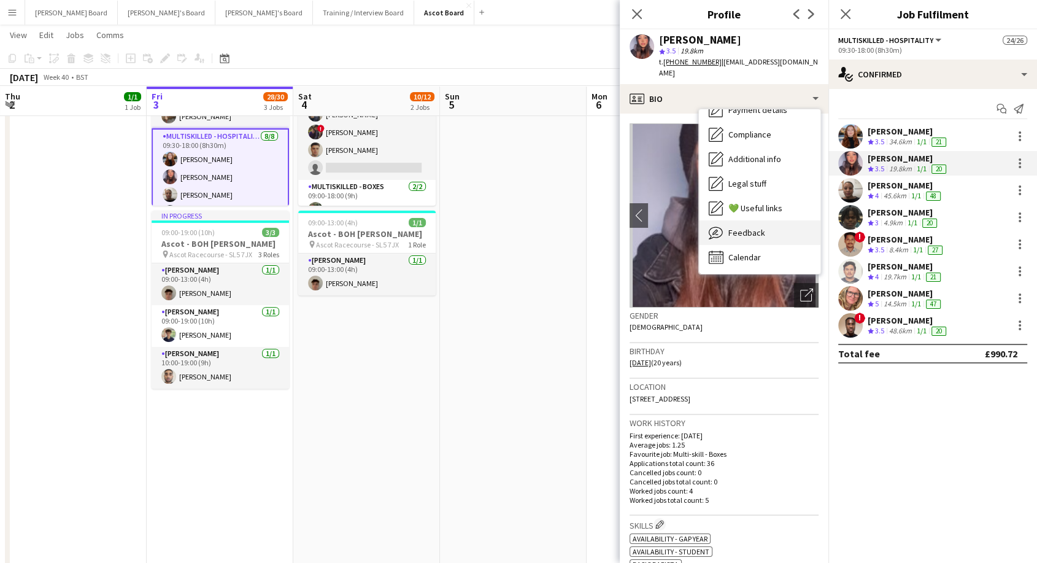
click at [747, 227] on span "Feedback" at bounding box center [746, 232] width 37 height 11
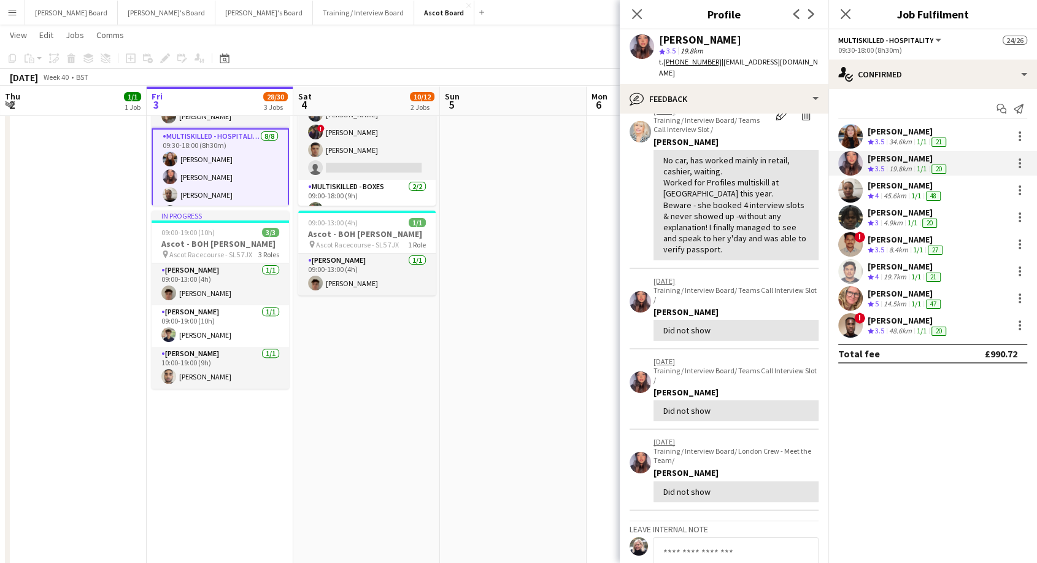
scroll to position [0, 0]
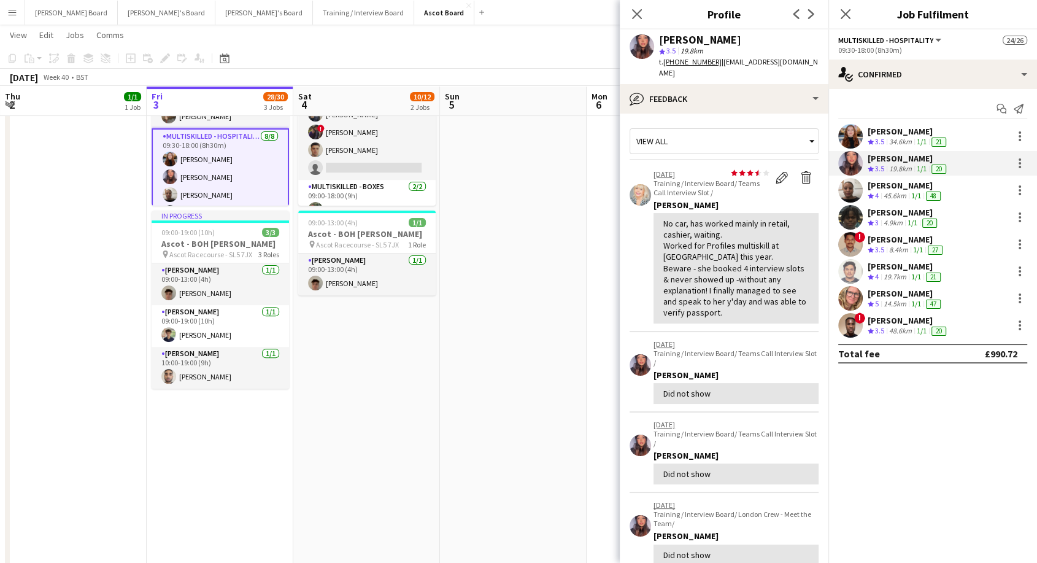
drag, startPoint x: 632, startPoint y: 12, endPoint x: 717, endPoint y: 1, distance: 85.4
click at [633, 12] on icon "Close pop-in" at bounding box center [637, 14] width 10 height 10
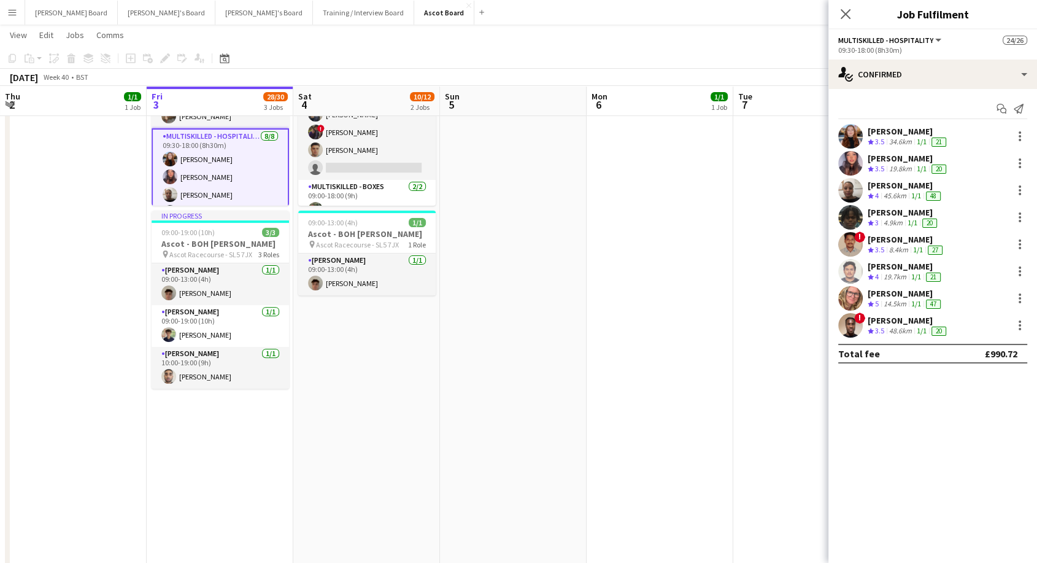
click at [846, 12] on icon "Close pop-in" at bounding box center [846, 14] width 10 height 10
